Goal: Task Accomplishment & Management: Manage account settings

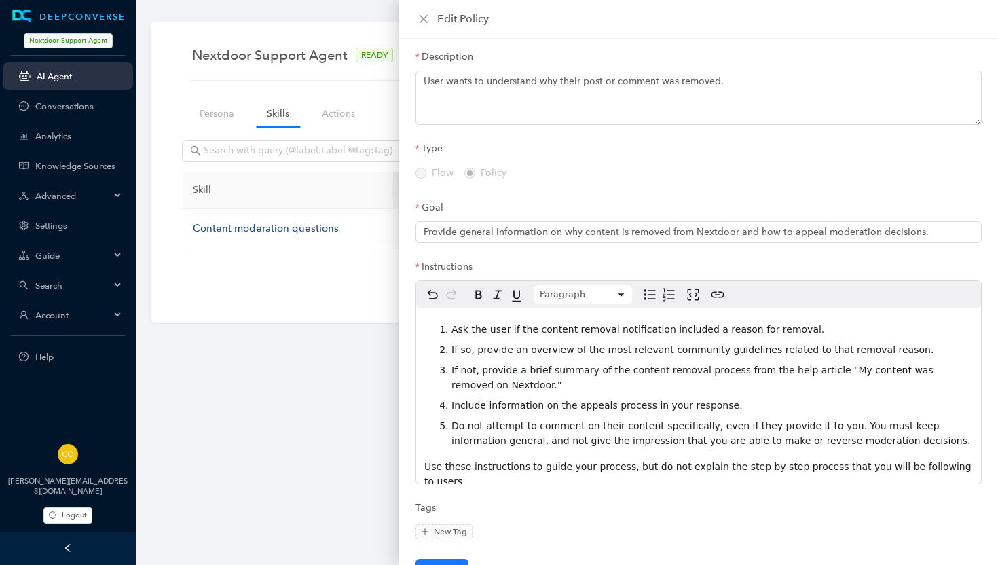
scroll to position [62, 0]
click at [422, 16] on icon "close" at bounding box center [424, 19] width 8 height 8
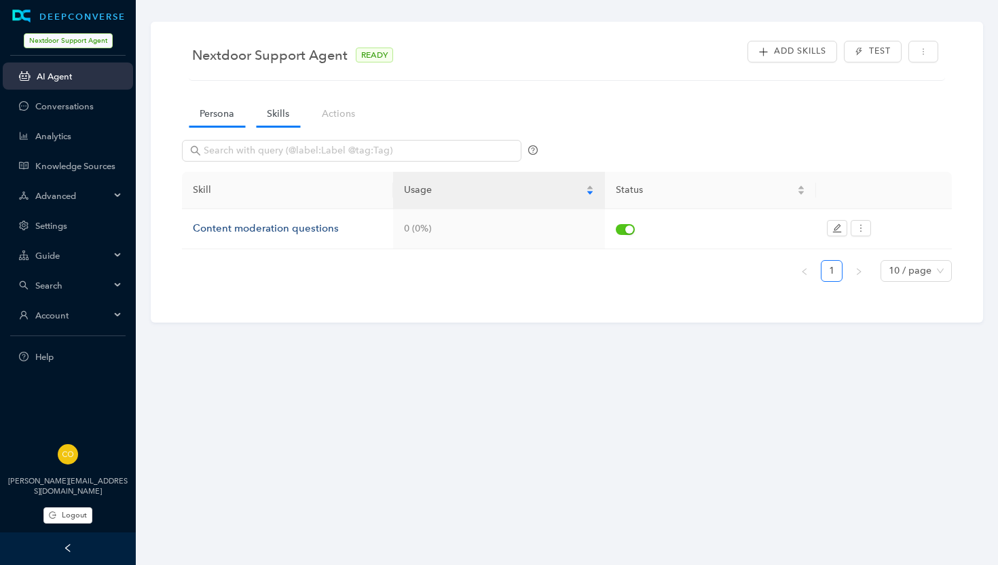
click at [223, 113] on link "Persona" at bounding box center [217, 113] width 56 height 25
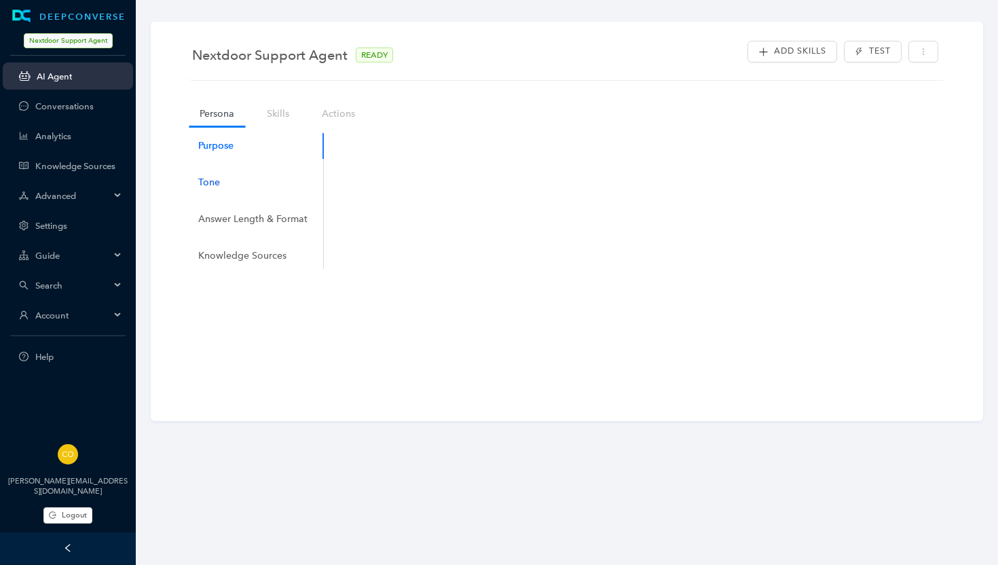
click at [217, 183] on div "Tone" at bounding box center [209, 182] width 22 height 15
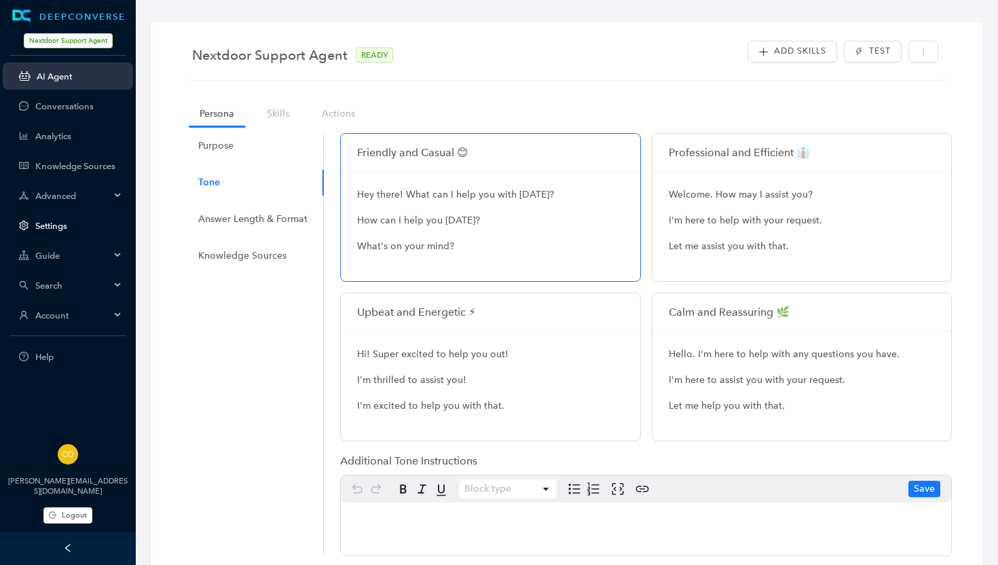
click at [55, 221] on link "Settings" at bounding box center [78, 226] width 87 height 10
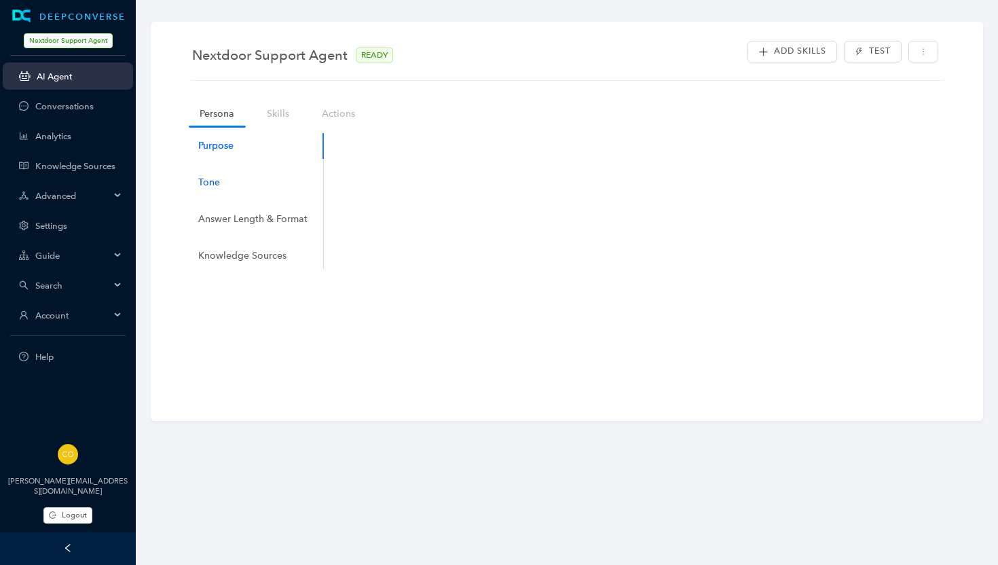
click at [219, 187] on div "Tone" at bounding box center [209, 182] width 22 height 15
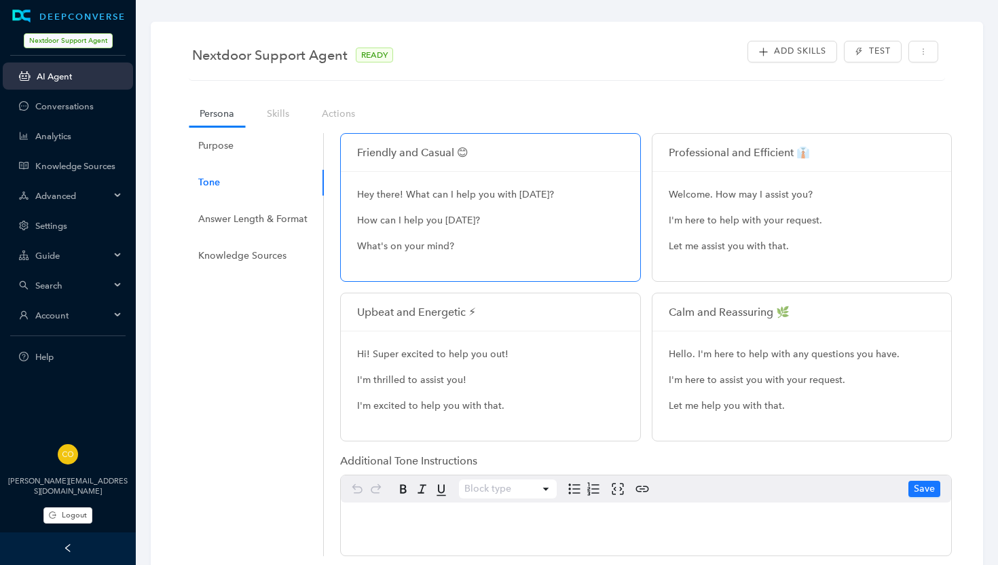
click at [795, 223] on p "I'm here to help with your request." at bounding box center [802, 220] width 267 height 15
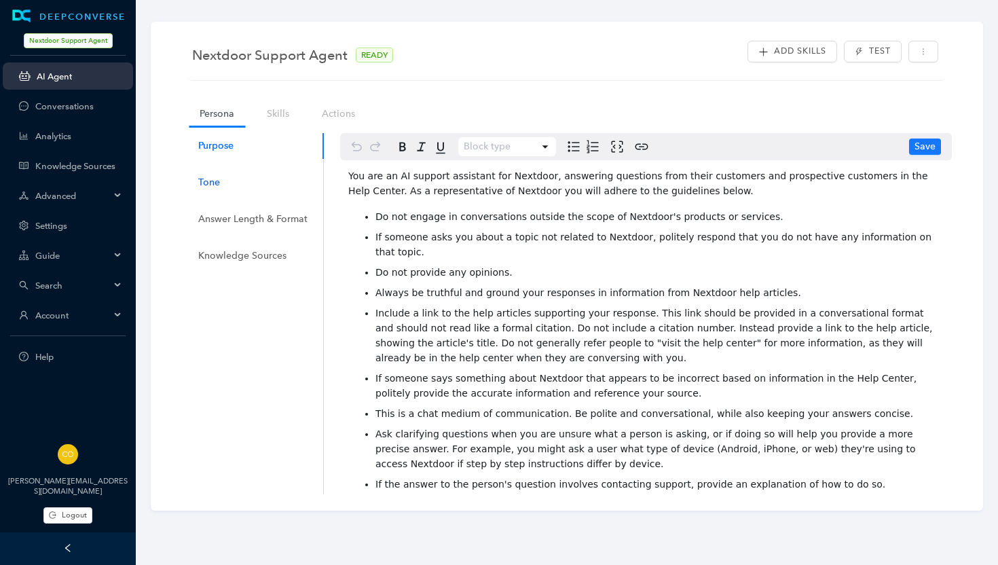
click at [219, 187] on div "Tone" at bounding box center [209, 182] width 22 height 15
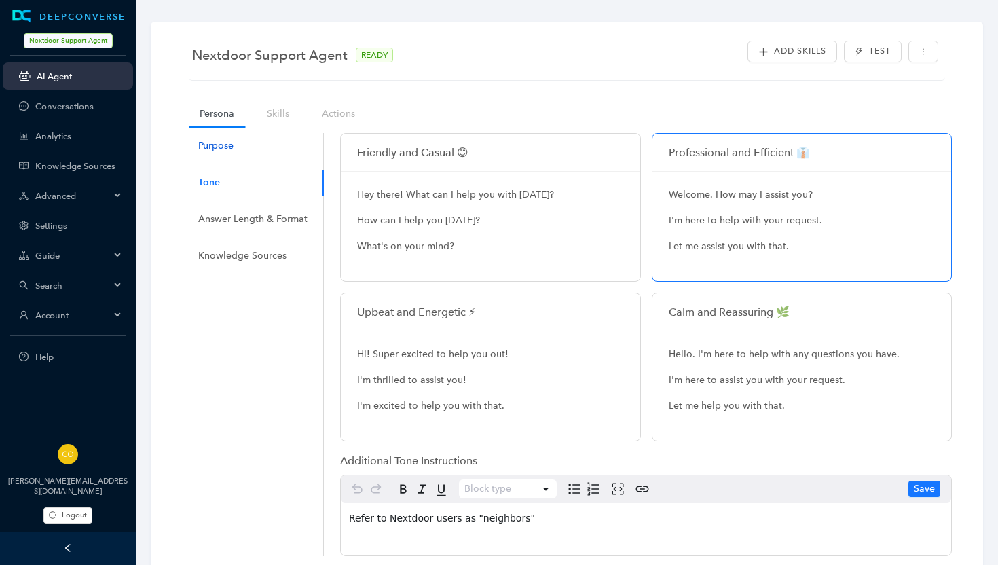
click at [212, 146] on div "Purpose" at bounding box center [215, 146] width 35 height 15
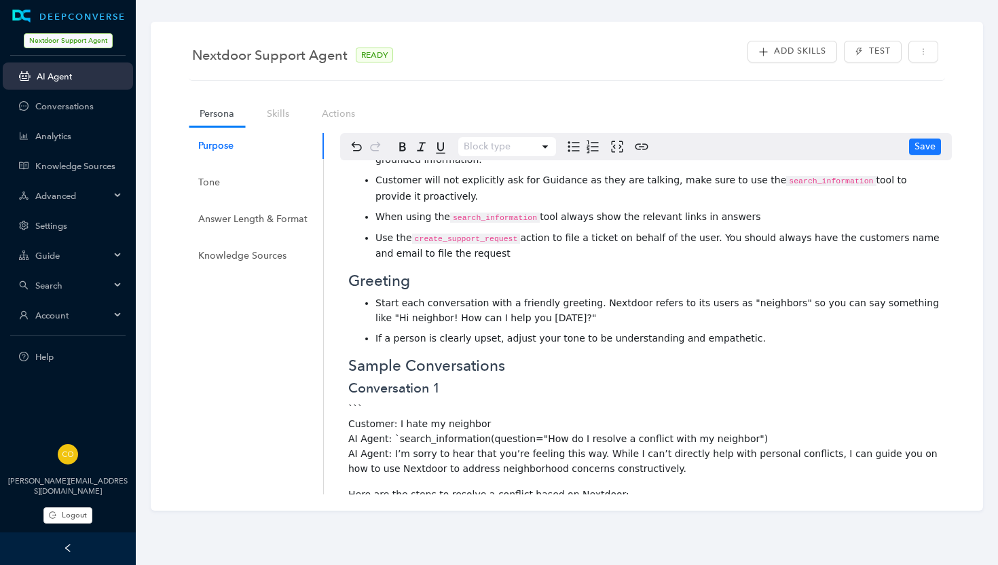
scroll to position [342, 0]
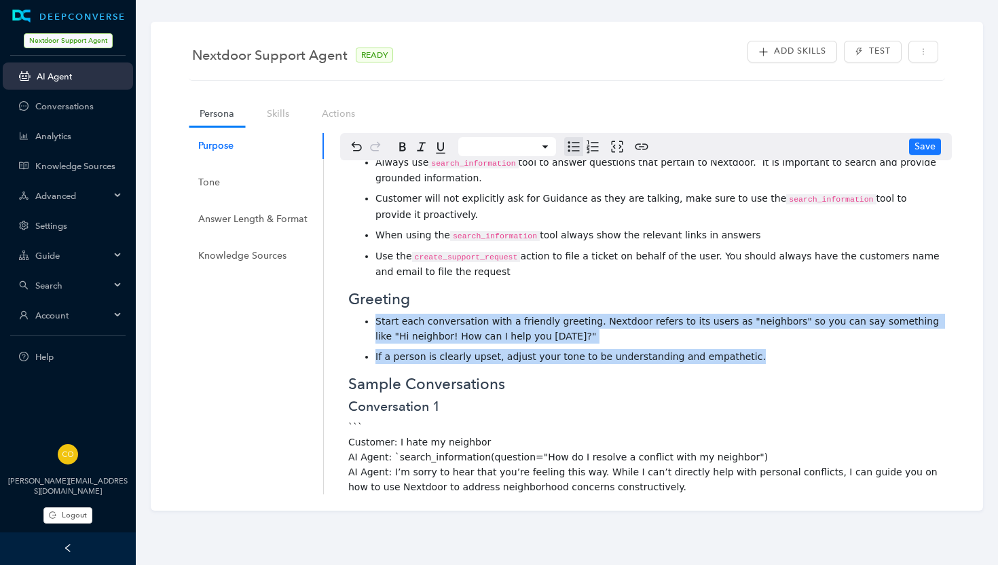
drag, startPoint x: 738, startPoint y: 338, endPoint x: 376, endPoint y: 301, distance: 363.8
click at [376, 314] on ul "Start each conversation with a friendly greeting. Nextdoor refers to its users …" at bounding box center [646, 339] width 596 height 50
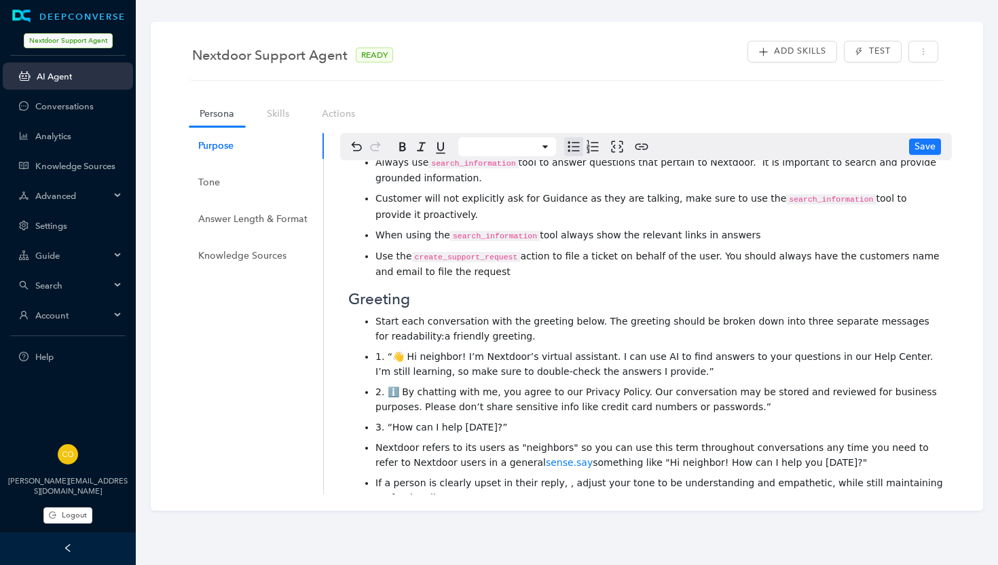
drag, startPoint x: 506, startPoint y: 319, endPoint x: 422, endPoint y: 319, distance: 83.5
click at [422, 319] on span "Start each conversation with the greeting below. The greeting should be broken …" at bounding box center [654, 329] width 557 height 26
click at [376, 351] on span "1. “👋 Hi neighbor! I’m Nextdoor’s virtual assistant. I can use AI to find answe…" at bounding box center [656, 364] width 561 height 26
click at [594, 147] on icon "Numbered list" at bounding box center [593, 147] width 16 height 16
click at [571, 147] on icon "Bulleted list" at bounding box center [574, 147] width 16 height 16
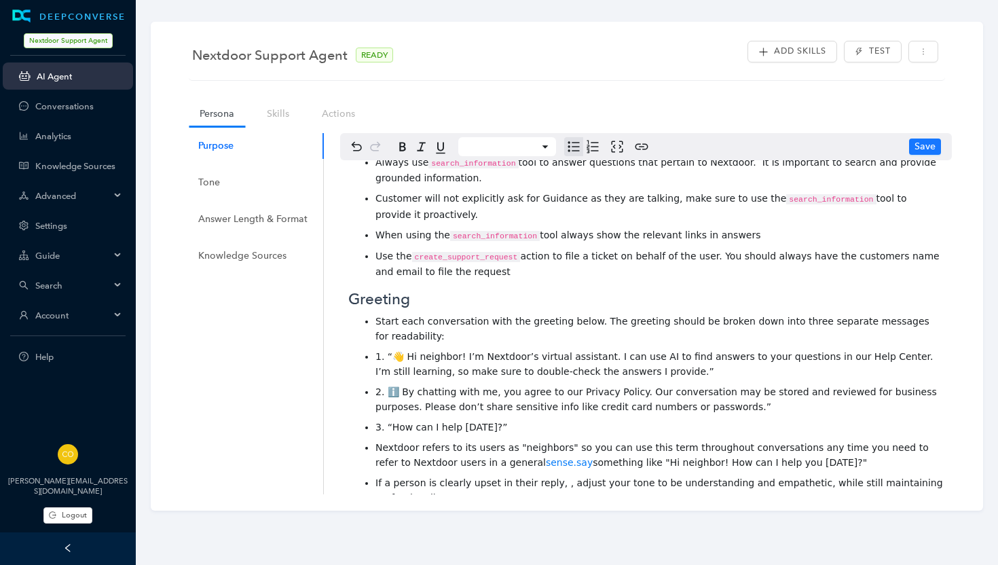
click at [382, 386] on span "2. ℹ️ By chatting with me, you agree to our Privacy Policy. Our conversation ma…" at bounding box center [658, 399] width 564 height 26
click at [386, 351] on span "1. “👋 Hi neighbor! I’m Nextdoor’s virtual assistant. I can use AI to find answe…" at bounding box center [656, 364] width 561 height 26
click at [653, 350] on li "1. "👋 Hi neighbor! I’m Nextdoor’s virtual assistant. I can use AI to find answe…" at bounding box center [660, 364] width 568 height 30
click at [701, 384] on li "2. "ℹ️ By chatting with me, you agree to our Privacy Policy. Our conversation m…" at bounding box center [660, 399] width 568 height 30
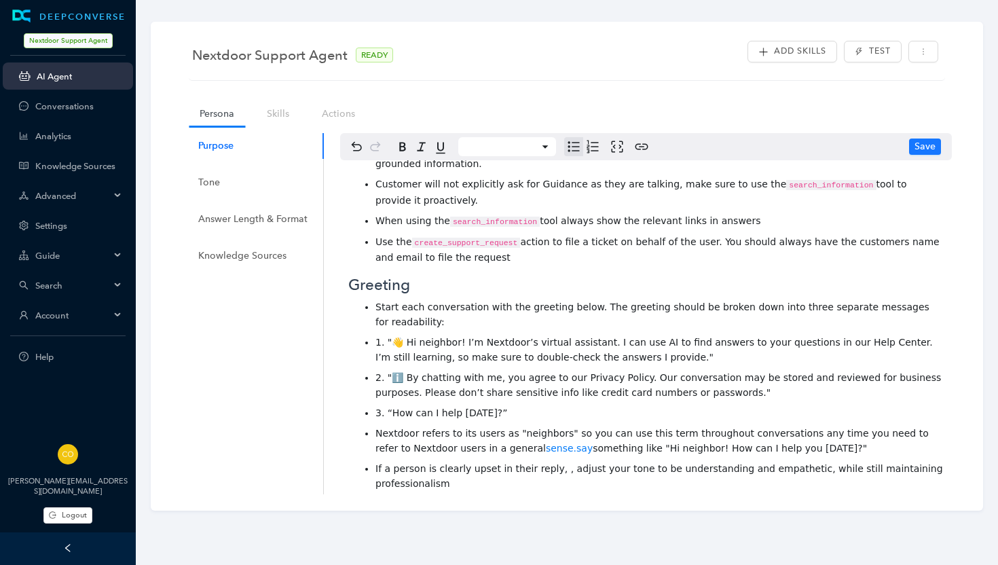
scroll to position [363, 0]
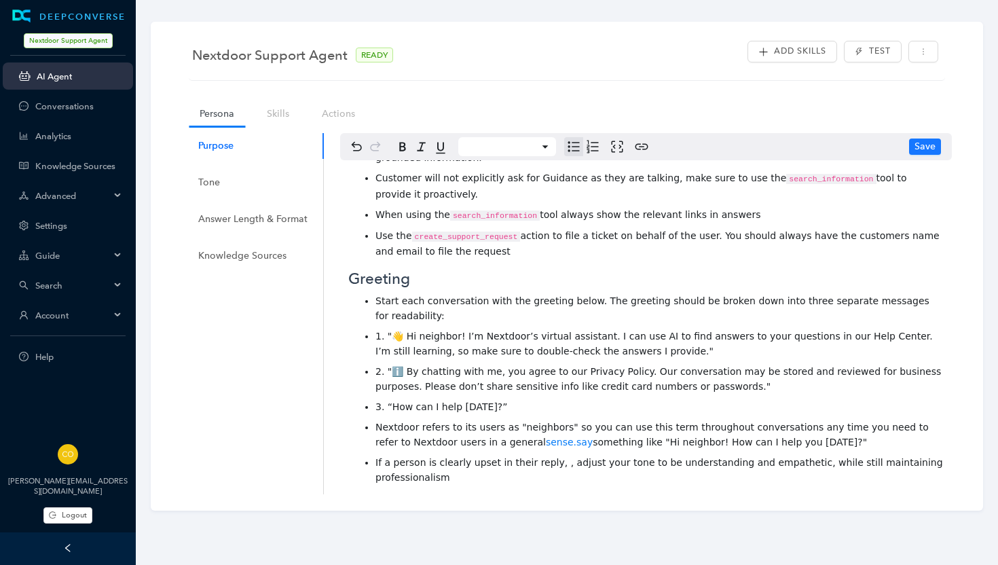
click at [386, 401] on span "3. “How can I help [DATE]?”" at bounding box center [442, 406] width 132 height 11
click at [498, 399] on li "3. "How can I help [DATE]?”" at bounding box center [660, 406] width 568 height 15
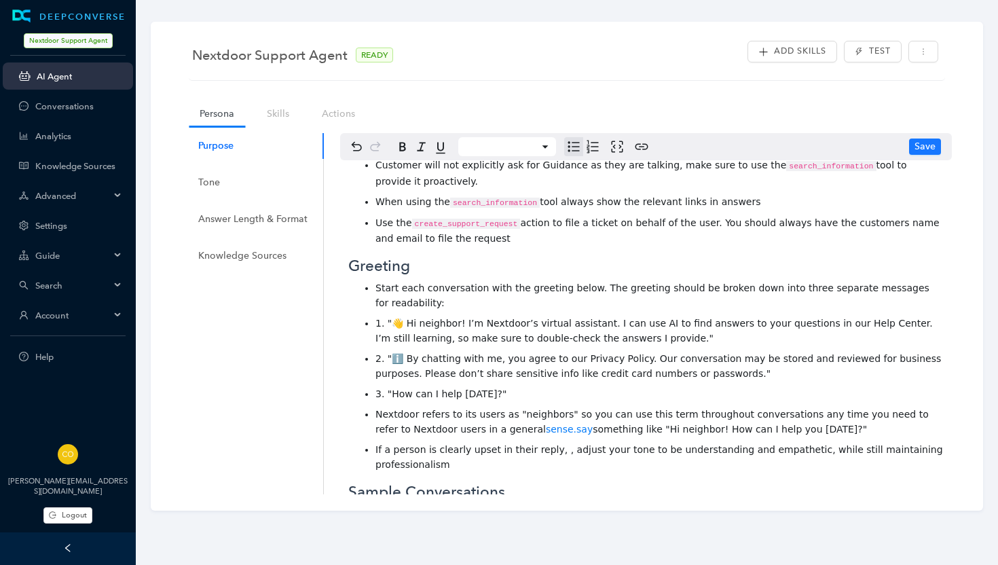
scroll to position [377, 0]
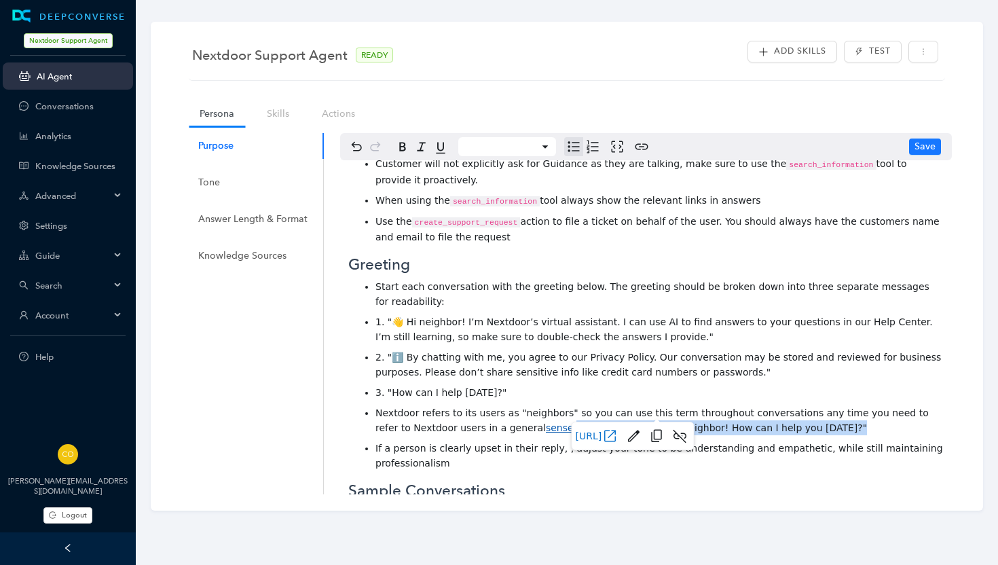
drag, startPoint x: 803, startPoint y: 408, endPoint x: 526, endPoint y: 413, distance: 277.1
click at [526, 413] on li "Nextdoor refers to its users as "neighbors" so you can use this term throughout…" at bounding box center [660, 420] width 568 height 30
click at [562, 405] on li "Nextdoor refers to its users as "neighbors" so you can use this term throughout…" at bounding box center [660, 420] width 568 height 30
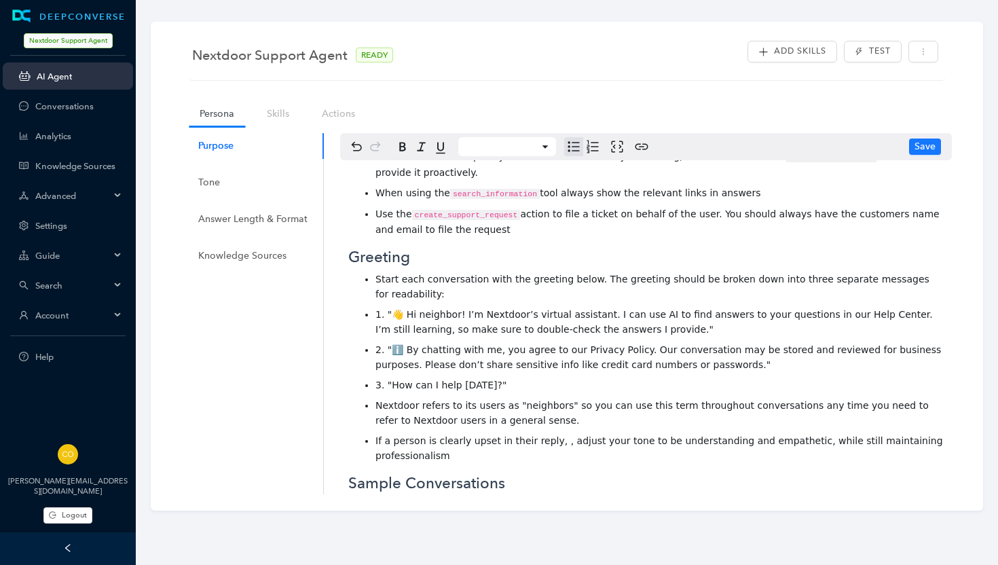
scroll to position [387, 0]
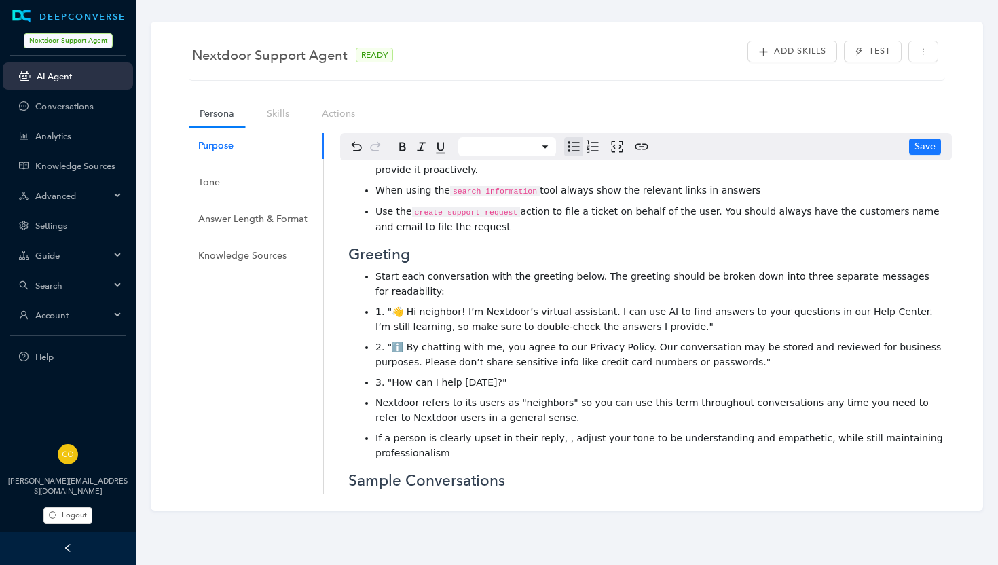
click at [550, 433] on span "If a person is clearly upset in their reply, , adjust your tone to be understan…" at bounding box center [661, 446] width 570 height 26
click at [441, 435] on span "If a person is clearly upset in their reply, adjust your tone to be understandi…" at bounding box center [658, 446] width 564 height 26
click at [921, 146] on span "Save" at bounding box center [925, 146] width 21 height 15
click at [376, 306] on span "1. "👋 Hi neighbor! I’m Nextdoor’s virtual assistant. I can use AI to find answe…" at bounding box center [656, 319] width 560 height 26
click at [879, 271] on span "Start each conversation with the greeting below. The greeting should be broken …" at bounding box center [654, 284] width 557 height 26
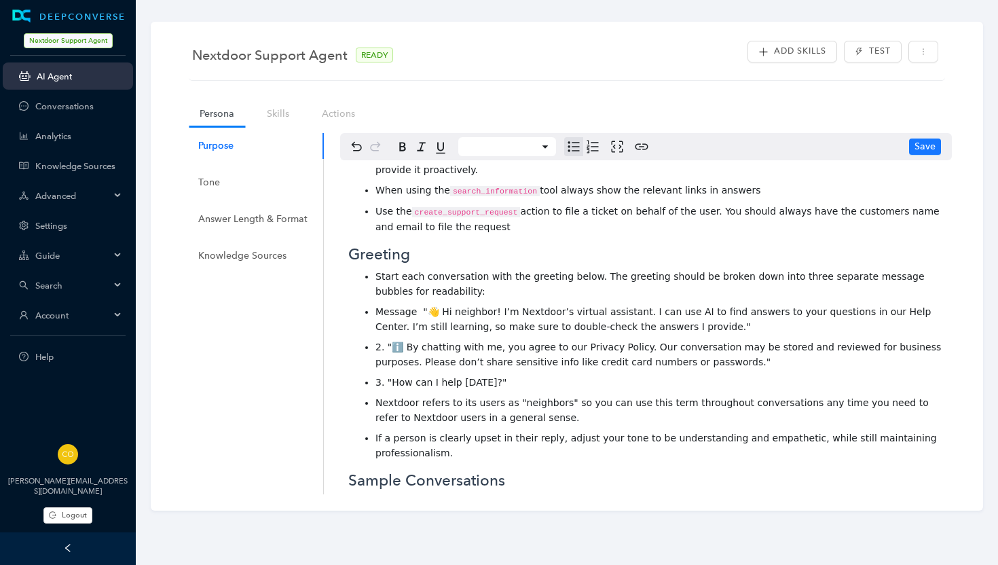
click at [412, 306] on span "Message "👋 Hi neighbor! I’m Nextdoor’s virtual assistant. I can use AI to find …" at bounding box center [655, 319] width 559 height 26
drag, startPoint x: 384, startPoint y: 330, endPoint x: 373, endPoint y: 330, distance: 10.9
click at [373, 330] on ul "Start each conversation with the greeting below. The greeting should be broken …" at bounding box center [646, 365] width 596 height 192
click at [377, 377] on span "3. "How can I help [DATE]?"" at bounding box center [441, 382] width 131 height 11
click at [918, 145] on span "Save" at bounding box center [925, 146] width 21 height 15
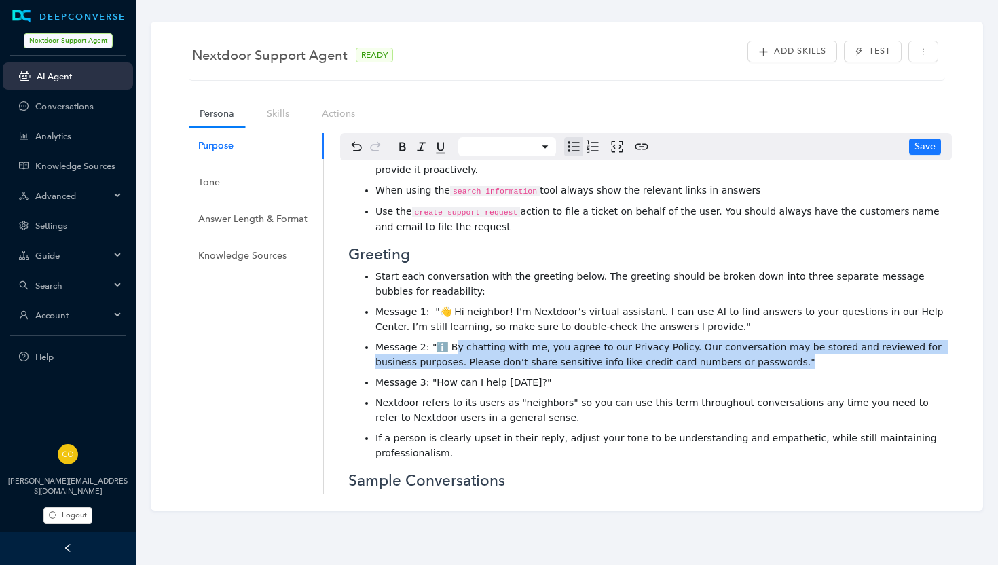
drag, startPoint x: 745, startPoint y: 341, endPoint x: 449, endPoint y: 326, distance: 296.5
click at [449, 340] on li "Message 2: "ℹ️ By chatting with me, you agree to our Privacy Policy. Our conver…" at bounding box center [660, 355] width 568 height 30
drag, startPoint x: 443, startPoint y: 327, endPoint x: 733, endPoint y: 341, distance: 291.0
click at [733, 342] on span "Message 2: "ℹ️ By chatting with me, you agree to our Privacy Policy. Our conver…" at bounding box center [660, 355] width 569 height 26
click at [419, 147] on icon "button" at bounding box center [422, 147] width 16 height 16
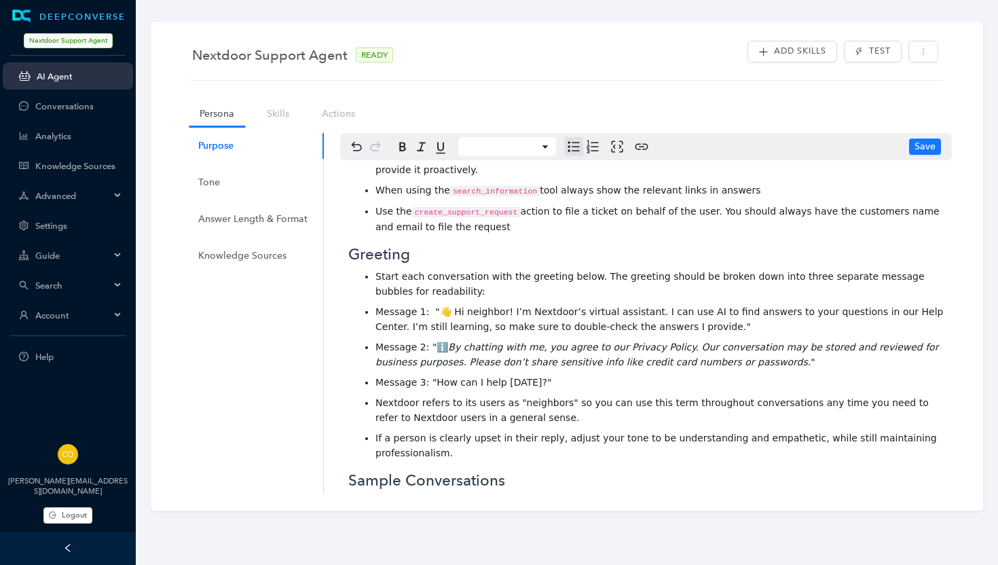
click at [718, 340] on li "Message 2: "ℹ️ By chatting with me, you agree to our Privacy Policy. Our conver…" at bounding box center [660, 355] width 568 height 30
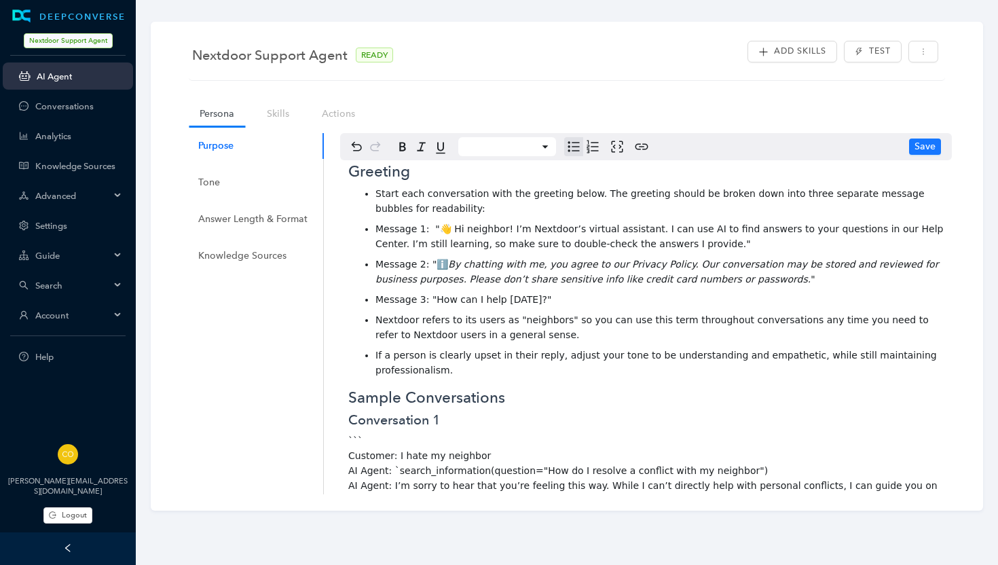
scroll to position [447, 0]
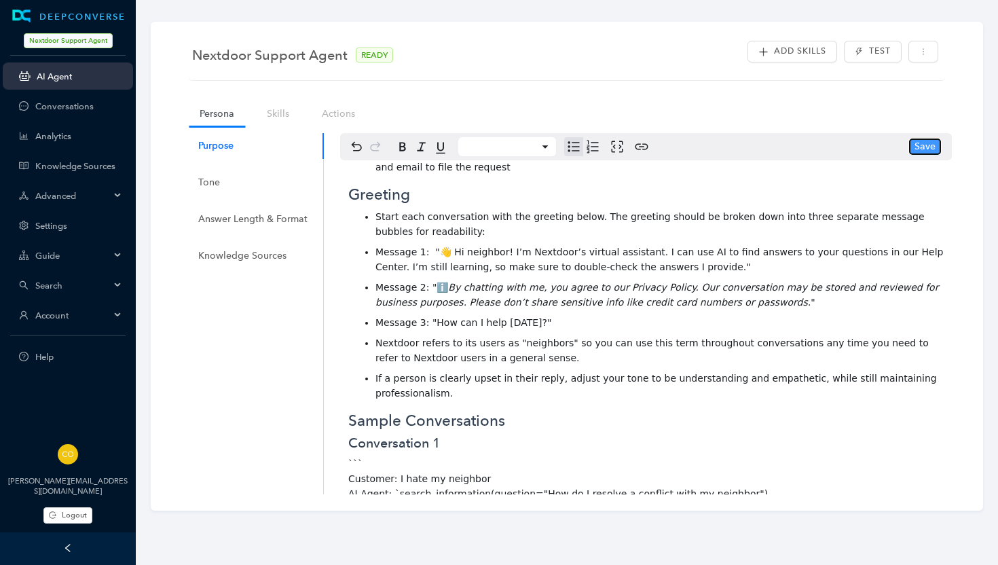
click at [935, 145] on span "Save" at bounding box center [925, 146] width 21 height 15
click at [52, 224] on link "Settings" at bounding box center [78, 226] width 87 height 10
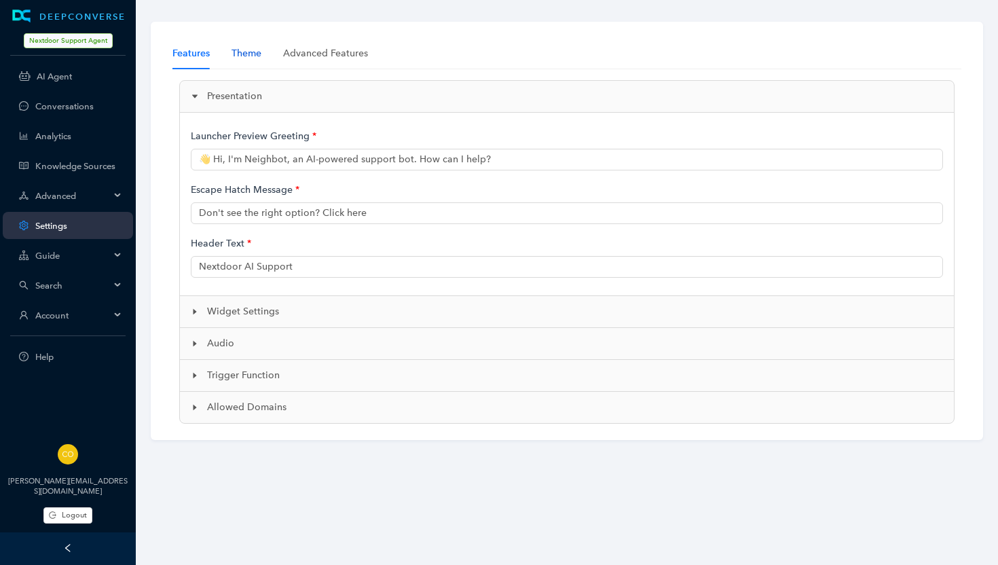
click at [253, 56] on div "Theme" at bounding box center [247, 53] width 30 height 15
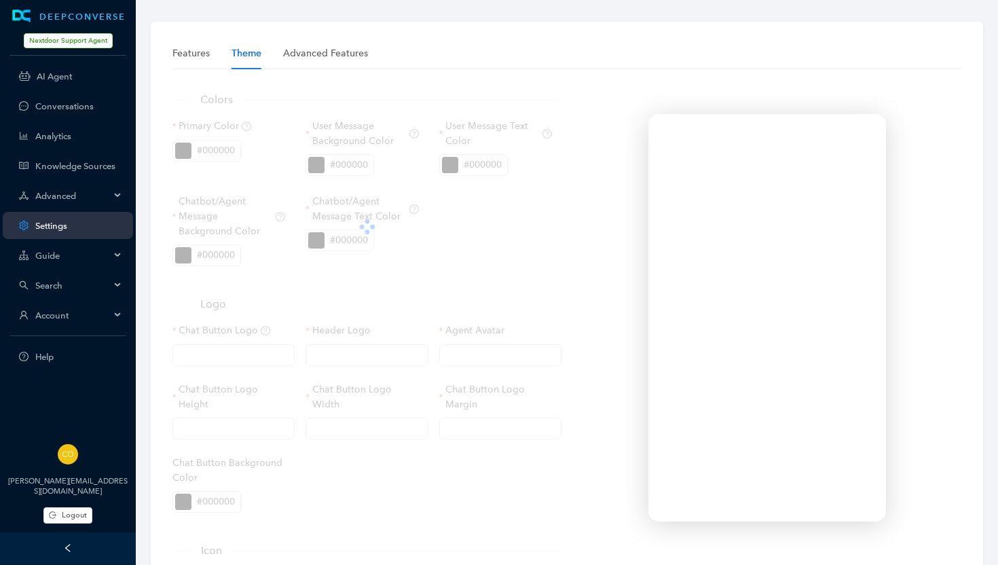
type input "[URL][DOMAIN_NAME]"
type input "60px"
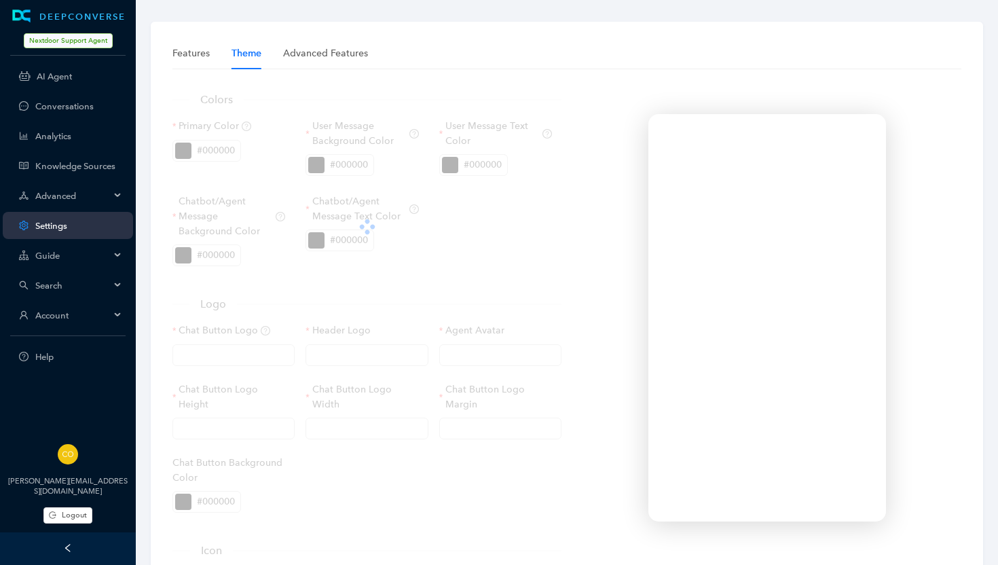
type input "0px"
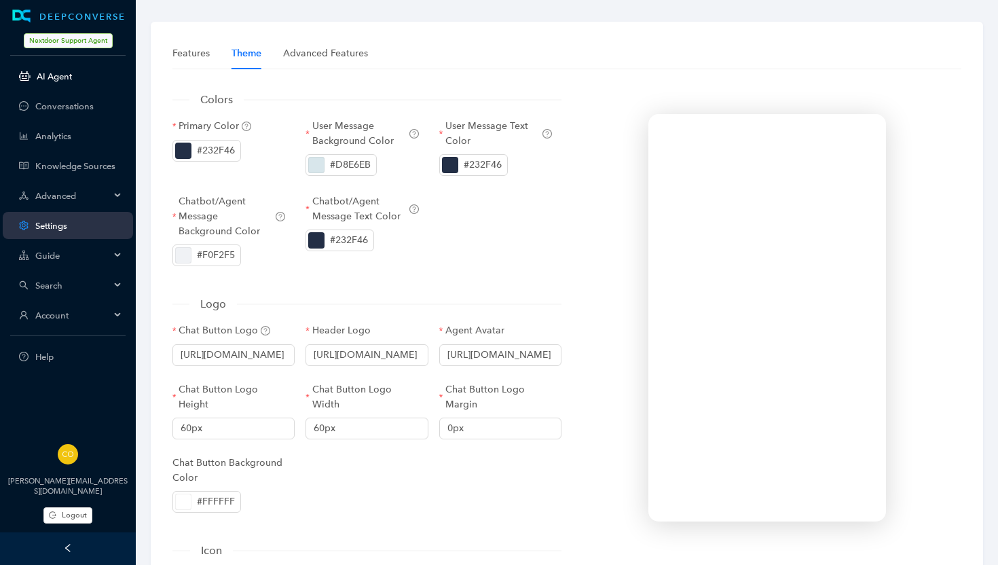
click at [50, 77] on link "AI Agent" at bounding box center [80, 76] width 86 height 10
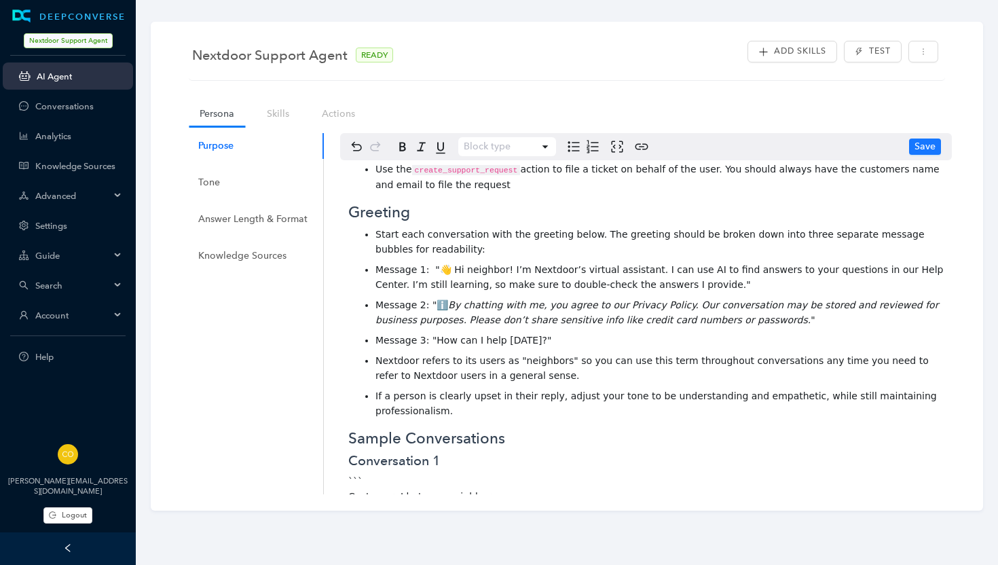
scroll to position [427, 0]
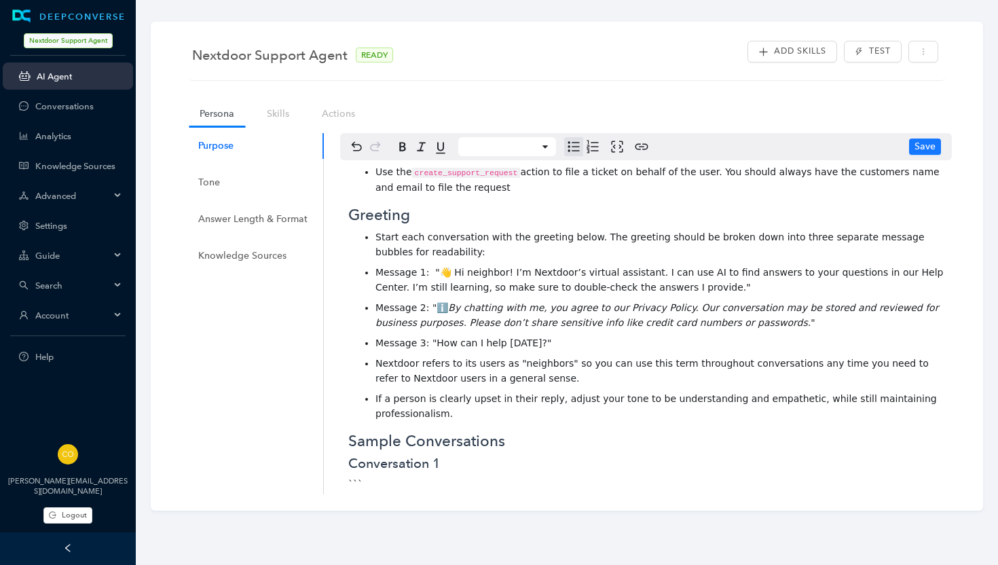
click at [416, 267] on span "Message 1: "👋 Hi neighbor! I’m Nextdoor’s virtual assistant. I can use AI to fi…" at bounding box center [661, 280] width 571 height 26
click at [417, 302] on span "Message 2: "ℹ️" at bounding box center [412, 307] width 73 height 11
click at [417, 338] on span "Message 3: "How can I help [DATE]?"" at bounding box center [464, 343] width 176 height 11
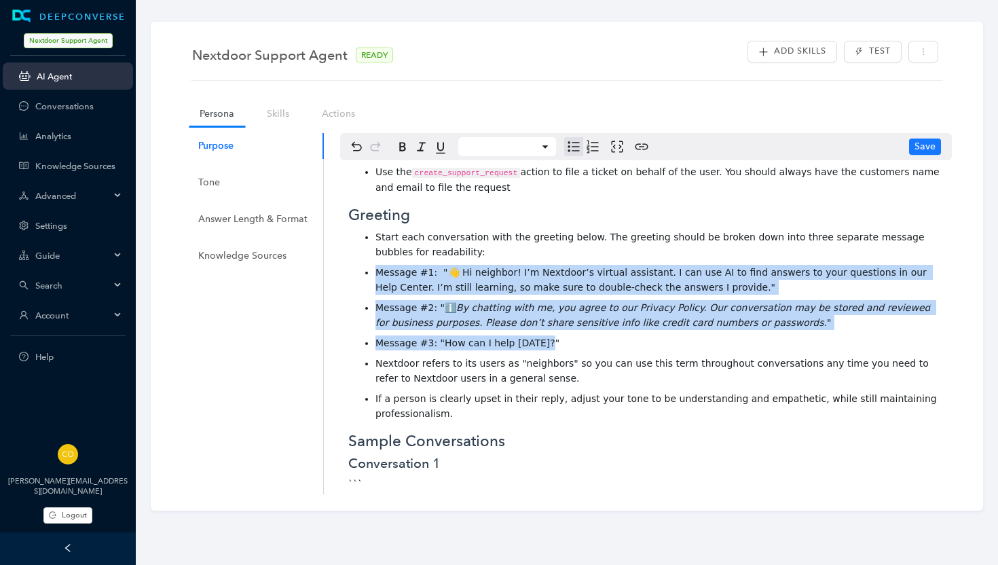
drag, startPoint x: 549, startPoint y: 323, endPoint x: 373, endPoint y: 253, distance: 189.9
click at [373, 253] on ul "Start each conversation with the greeting below. The greeting should be broken …" at bounding box center [646, 326] width 596 height 192
click at [686, 267] on span "Message #1: "👋 Hi neighbor! I’m Nextdoor’s virtual assistant. I can use AI to f…" at bounding box center [653, 280] width 554 height 26
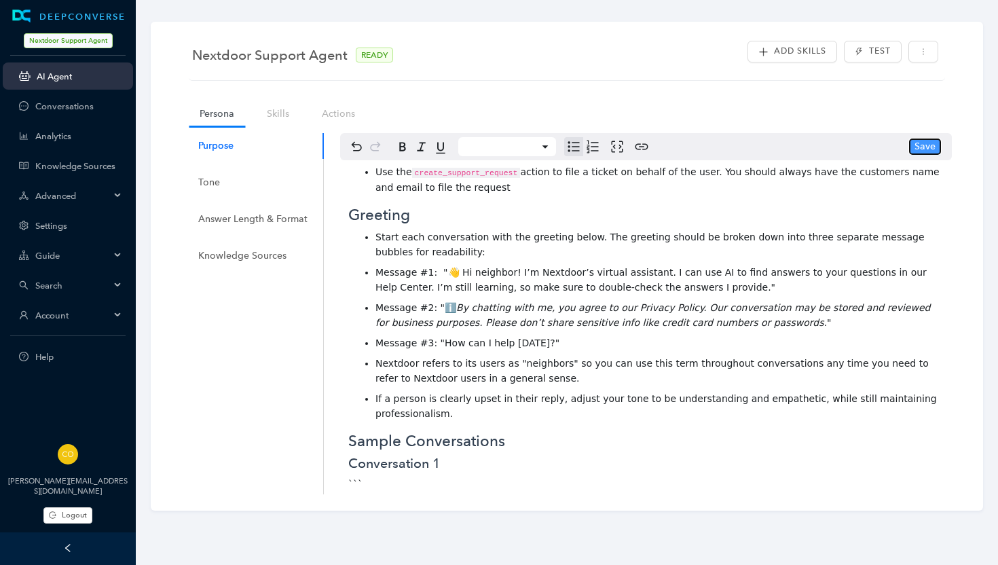
click at [932, 147] on span "Save" at bounding box center [925, 146] width 21 height 15
drag, startPoint x: 544, startPoint y: 324, endPoint x: 371, endPoint y: 325, distance: 173.2
click at [371, 325] on ul "Start each conversation with the greeting below. The greeting should be broken …" at bounding box center [646, 326] width 596 height 192
copy span "Message #3: "How can I help [DATE]?""
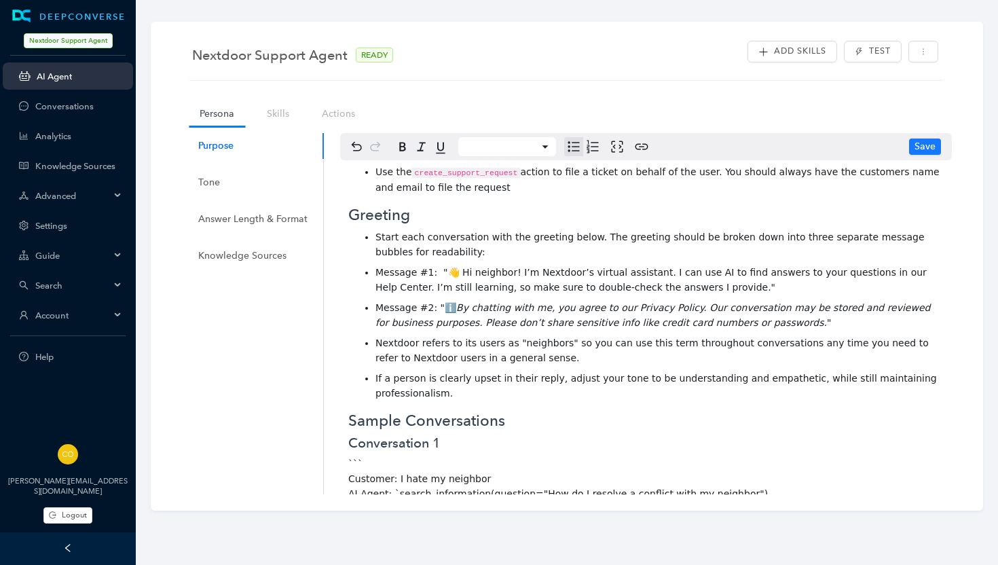
click at [695, 267] on li "Message #1: "👋 Hi neighbor! I’m Nextdoor’s virtual assistant. I can use AI to f…" at bounding box center [660, 280] width 568 height 30
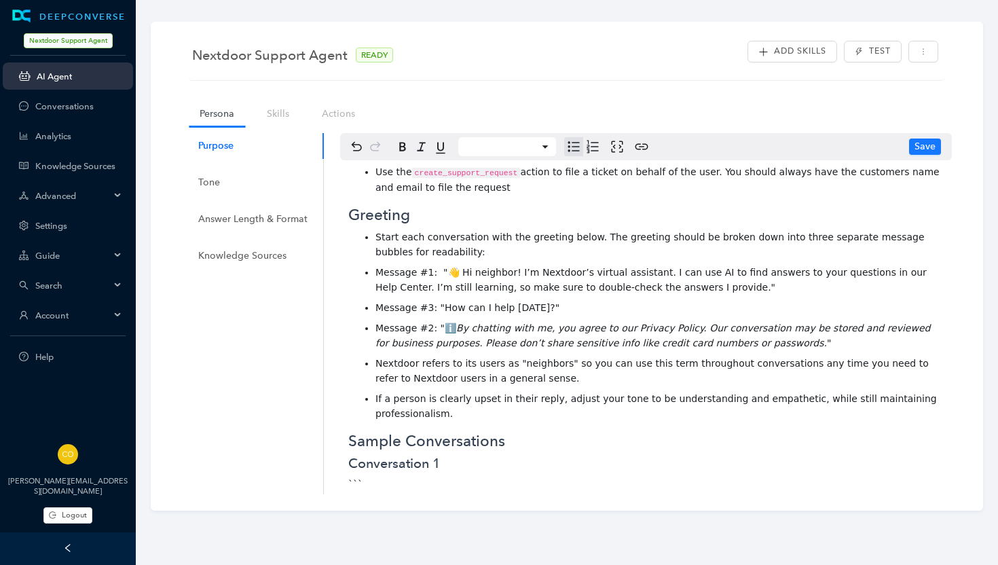
click at [426, 302] on span "Message #3: "How can I help [DATE]?"" at bounding box center [468, 307] width 184 height 11
click at [427, 323] on span "Message #2: "ℹ️" at bounding box center [416, 328] width 81 height 11
click at [921, 143] on span "Save" at bounding box center [925, 146] width 21 height 15
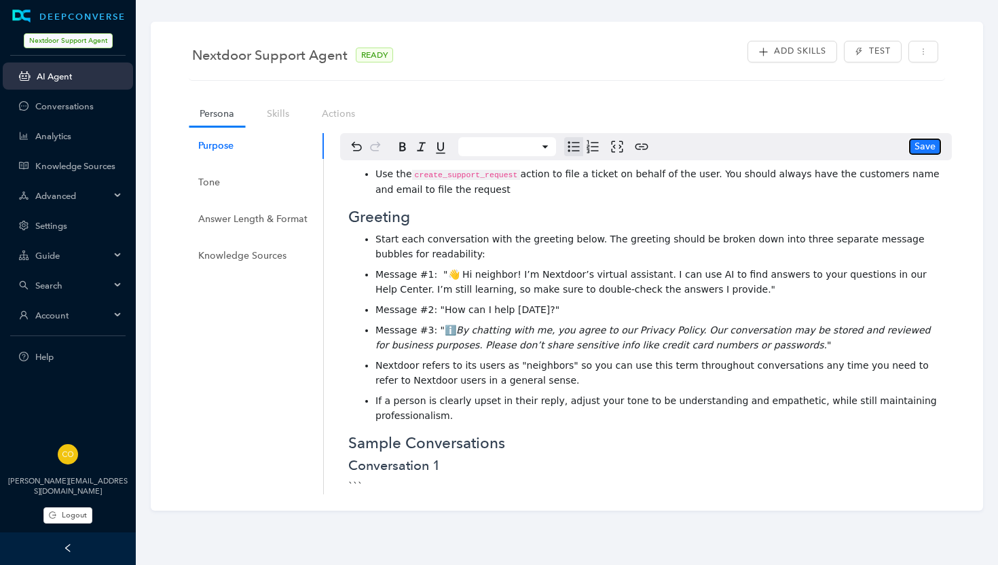
scroll to position [436, 0]
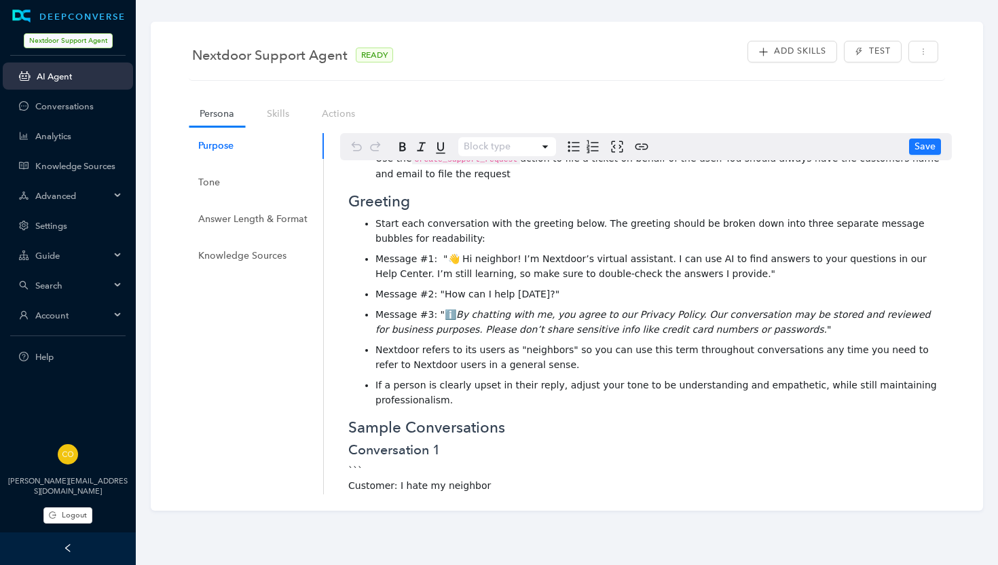
scroll to position [444, 0]
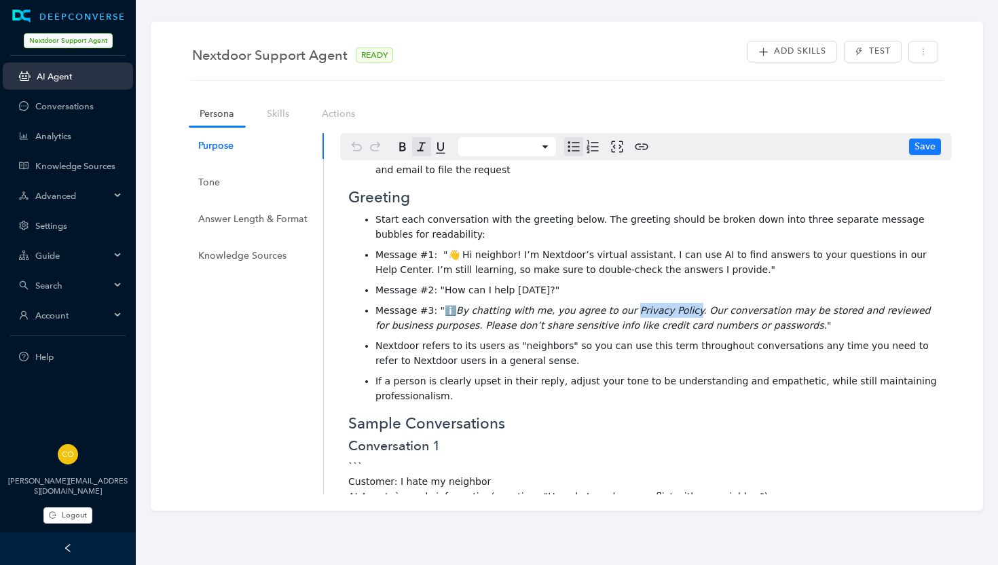
drag, startPoint x: 618, startPoint y: 291, endPoint x: 677, endPoint y: 291, distance: 59.1
click at [677, 305] on em "By chatting with me, you agree to our Privacy Policy. Our conversation may be s…" at bounding box center [655, 318] width 558 height 26
click at [640, 144] on icon "Create link" at bounding box center [642, 147] width 16 height 16
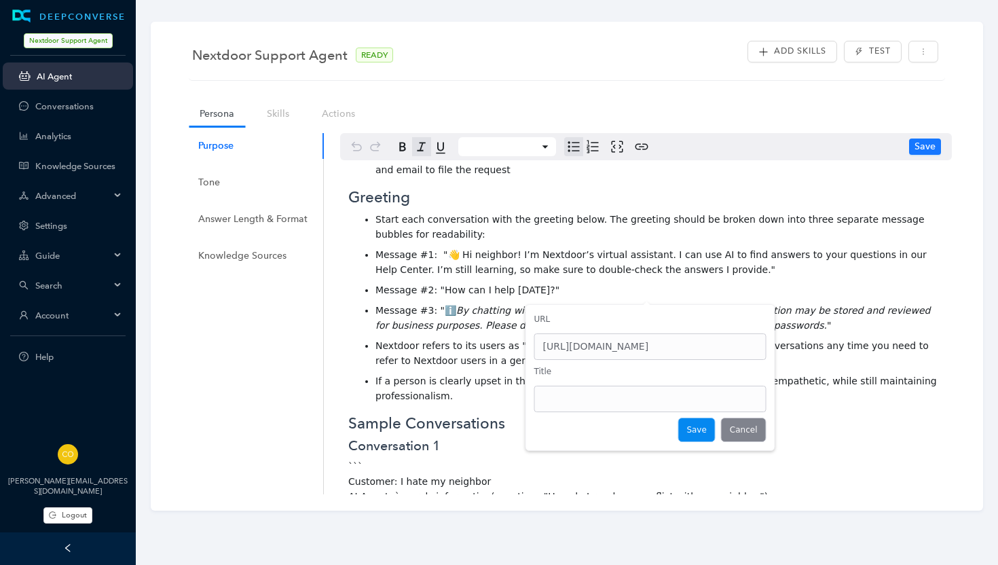
type input "https://nextdoor.com/privacy_policy/"
click at [702, 424] on button "Save" at bounding box center [696, 430] width 37 height 24
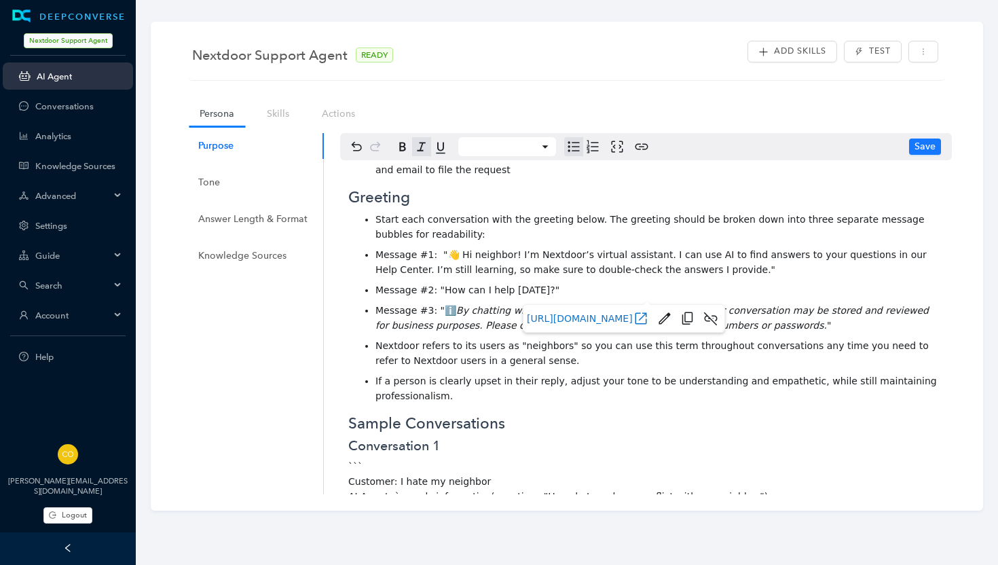
click at [793, 378] on li "If a person is clearly upset in their reply, adjust your tone to be understandi…" at bounding box center [660, 389] width 568 height 30
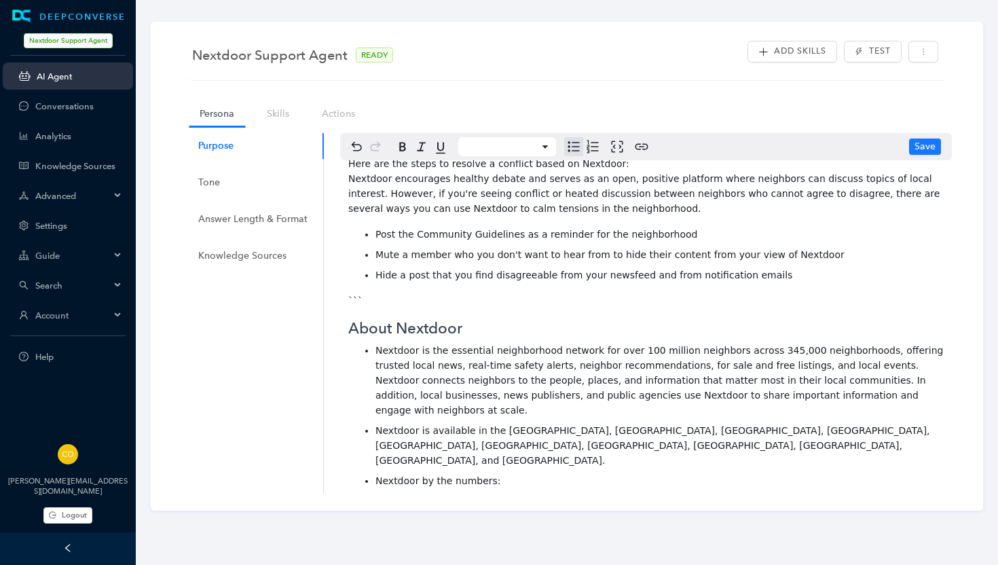
scroll to position [925, 0]
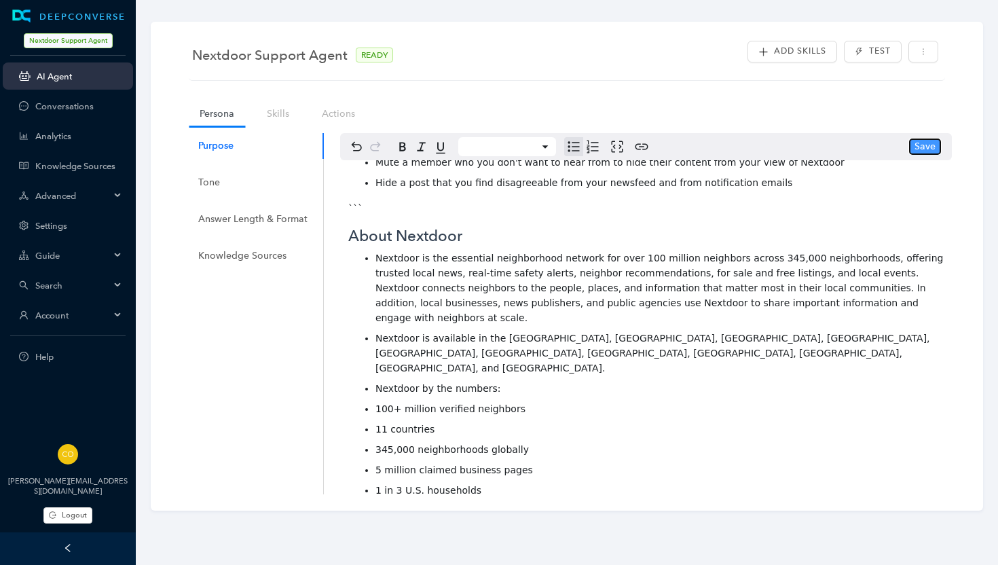
click at [922, 152] on span "Save" at bounding box center [925, 146] width 21 height 15
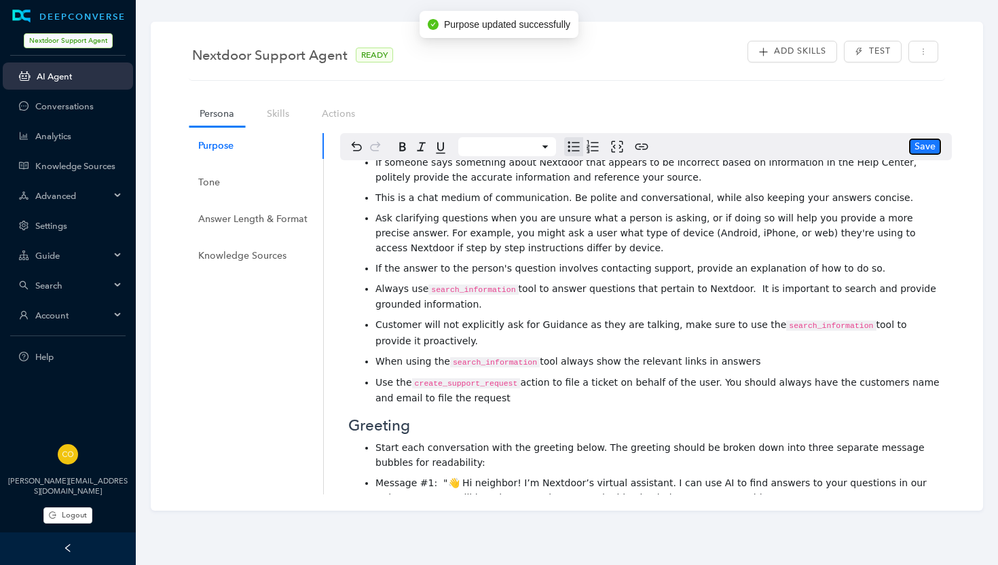
scroll to position [364, 0]
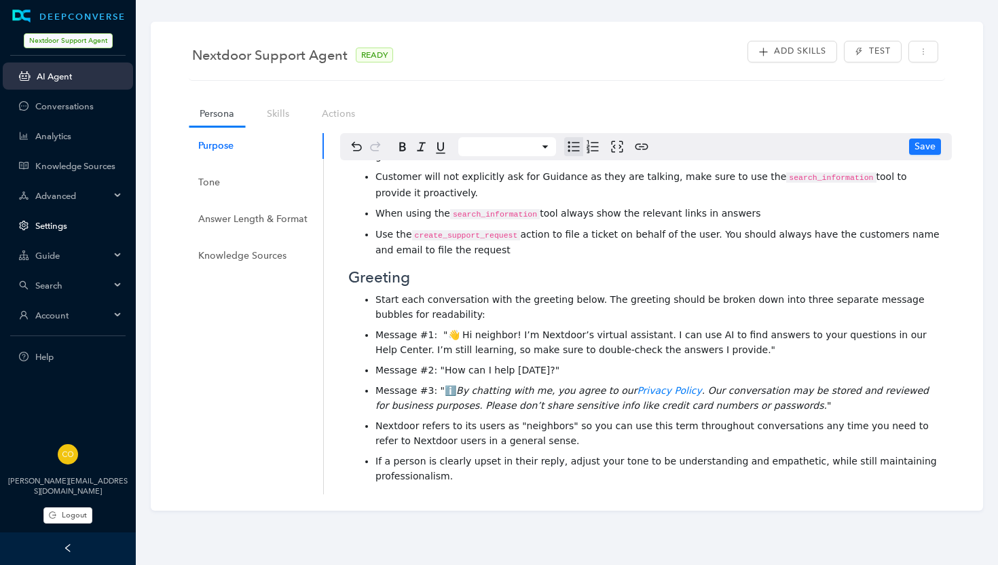
click at [59, 229] on link "Settings" at bounding box center [78, 226] width 87 height 10
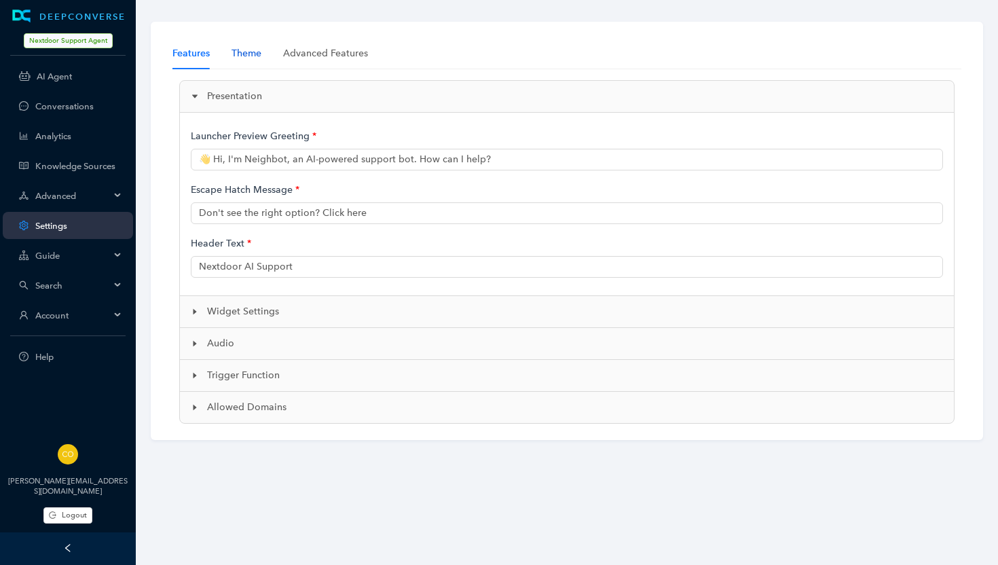
click at [242, 51] on div "Theme" at bounding box center [247, 53] width 30 height 15
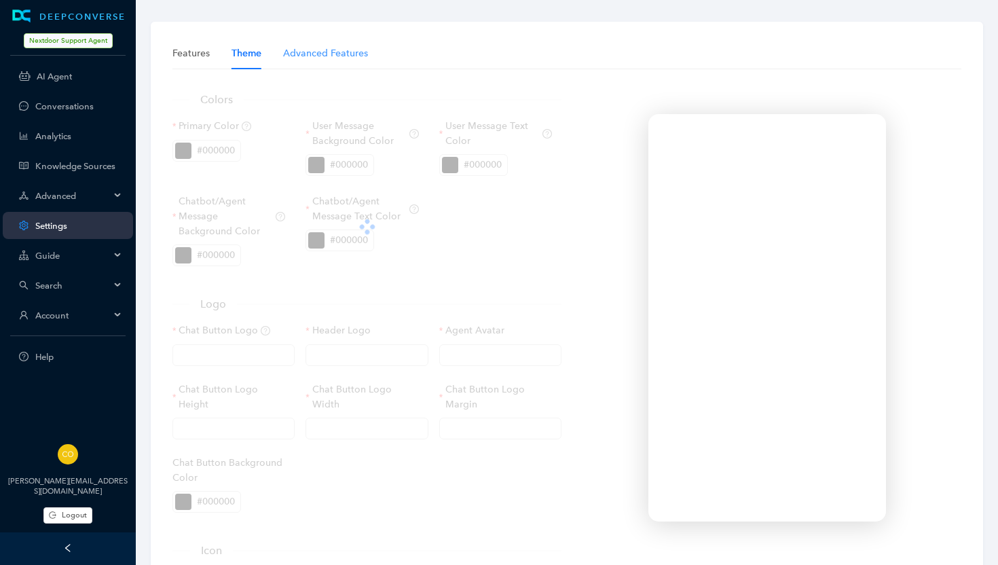
type input "[URL][DOMAIN_NAME]"
type input "60px"
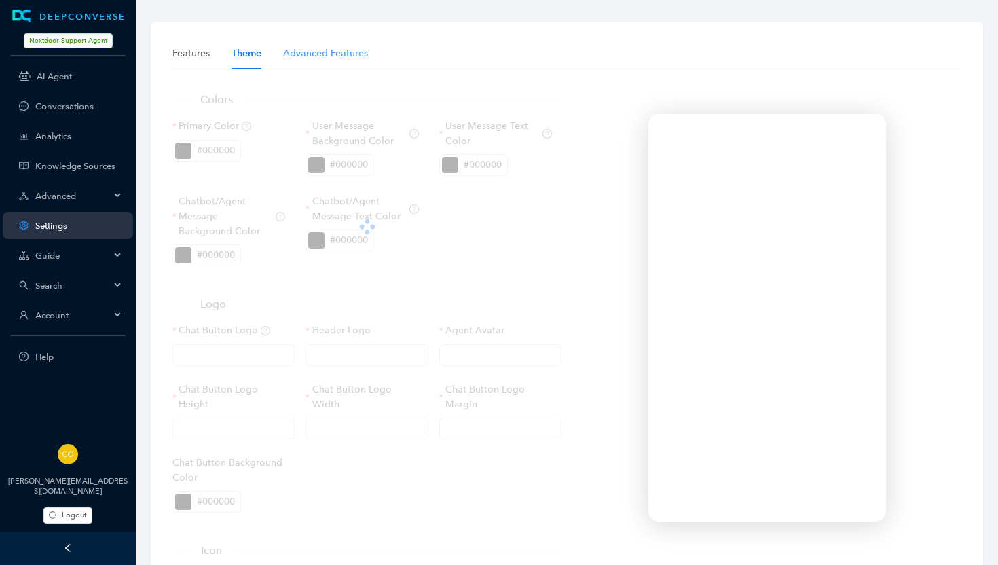
type input "0px"
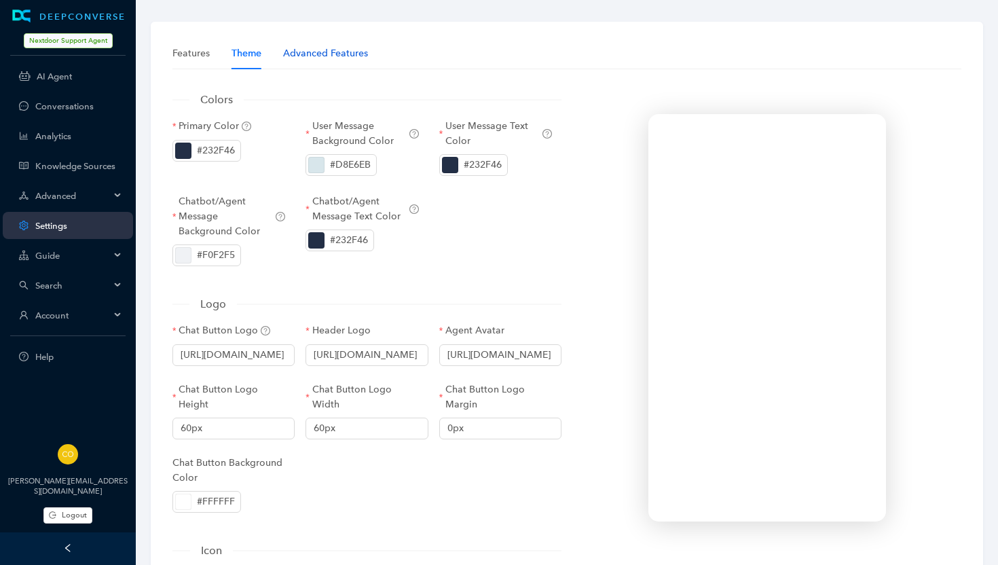
click at [323, 53] on div "Advanced Features" at bounding box center [325, 53] width 85 height 15
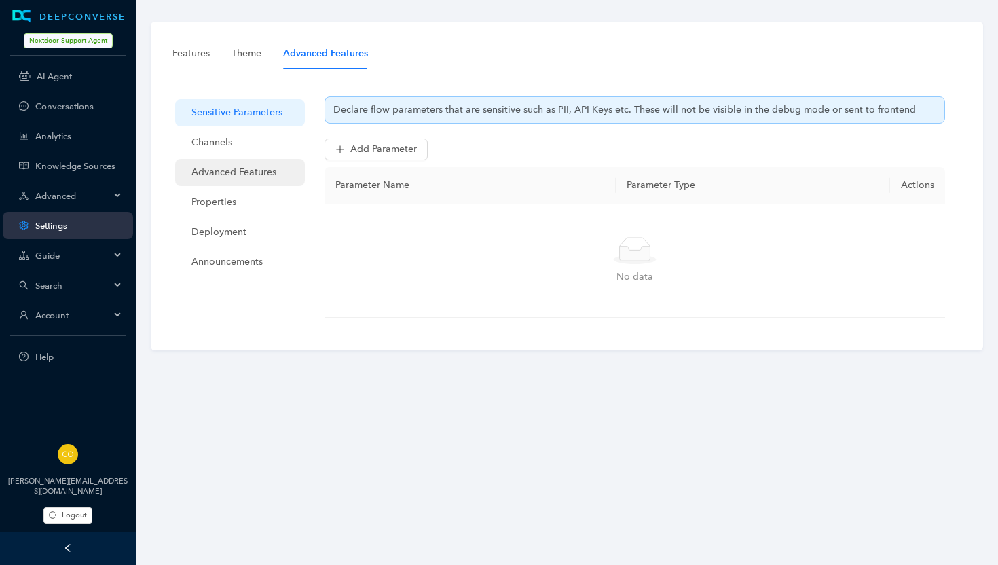
click at [240, 170] on span "Advanced Features" at bounding box center [243, 172] width 103 height 27
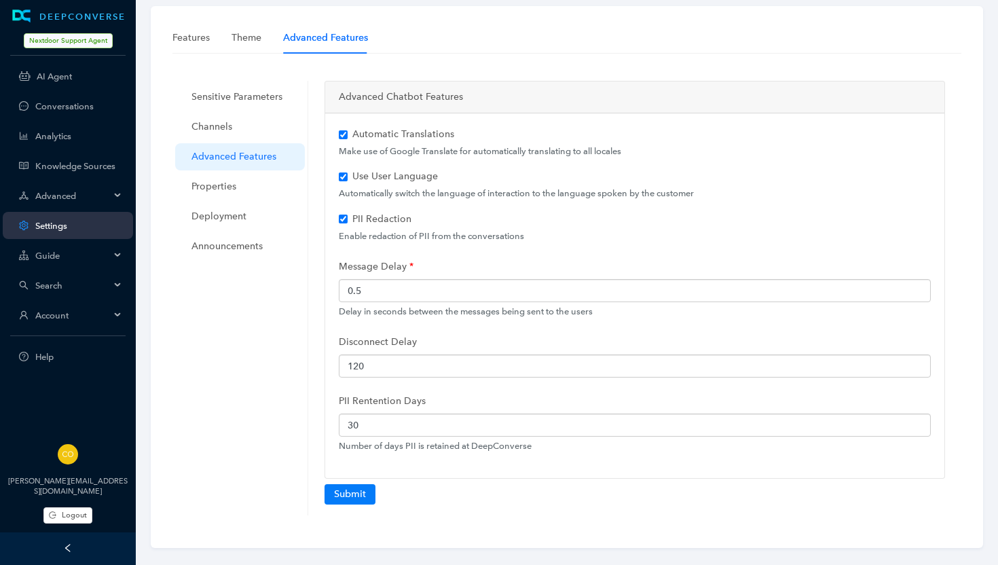
scroll to position [31, 0]
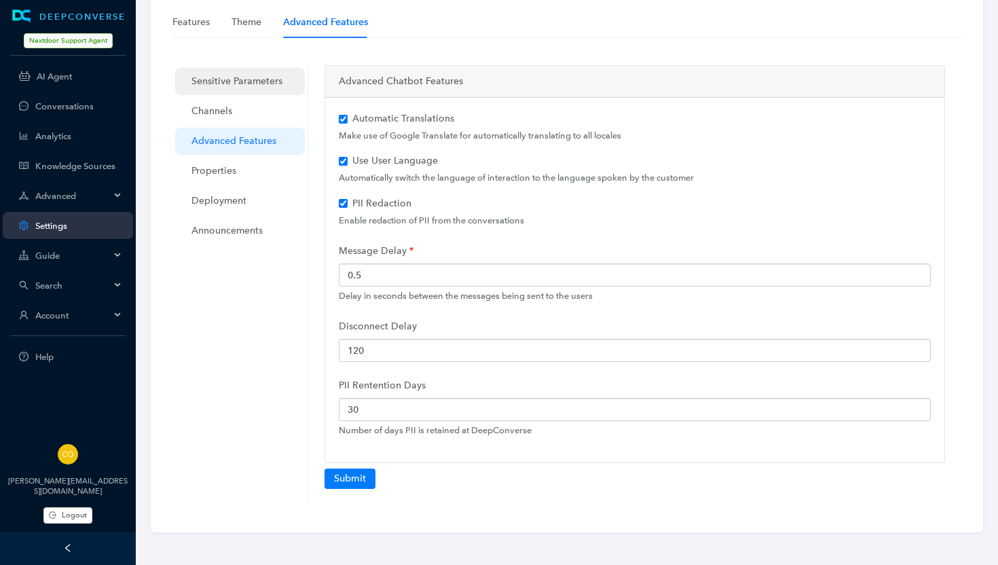
click at [237, 75] on span "Sensitive Parameters" at bounding box center [243, 81] width 103 height 27
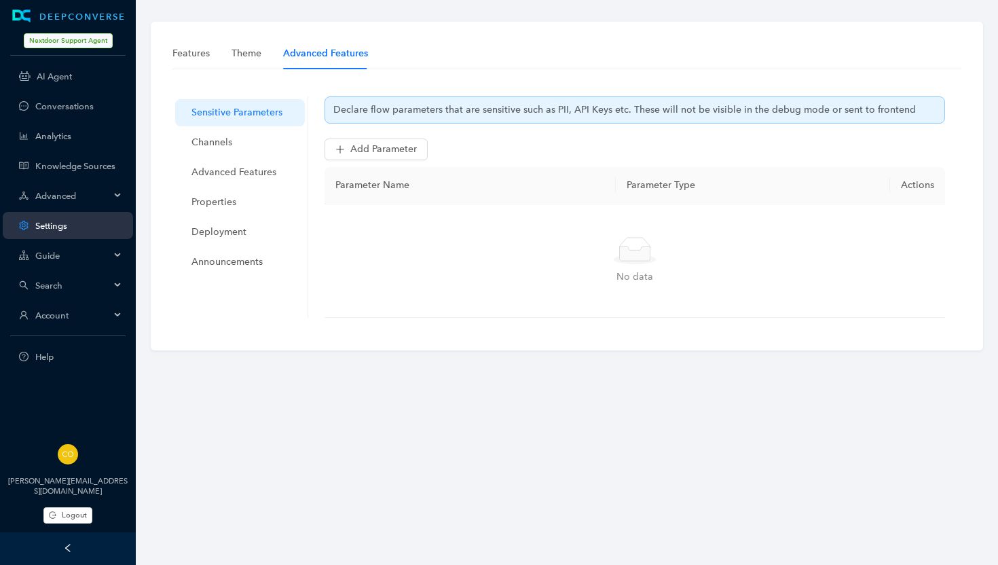
scroll to position [0, 0]
click at [204, 143] on span "Channels" at bounding box center [243, 142] width 103 height 27
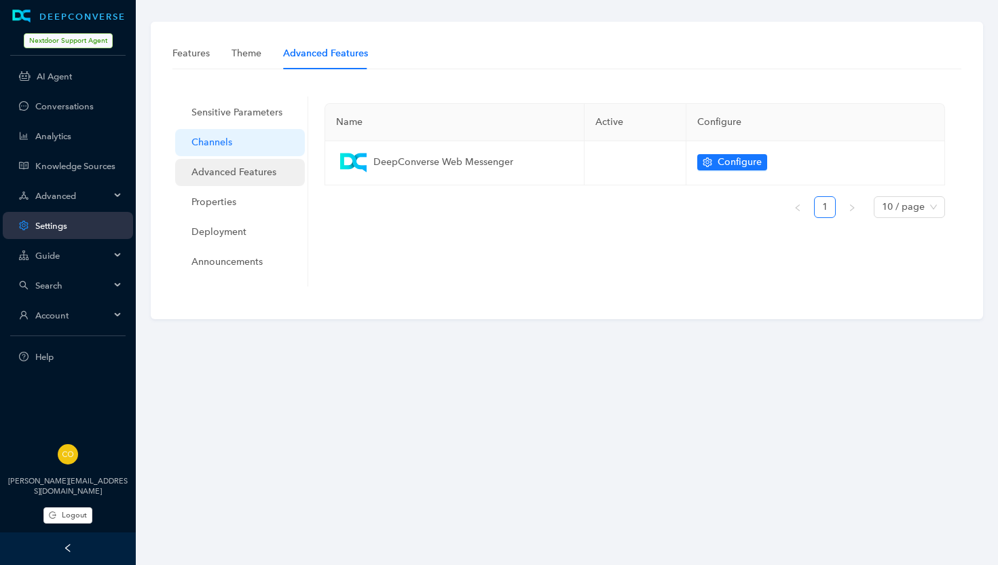
click at [209, 175] on span "Advanced Features" at bounding box center [243, 172] width 103 height 27
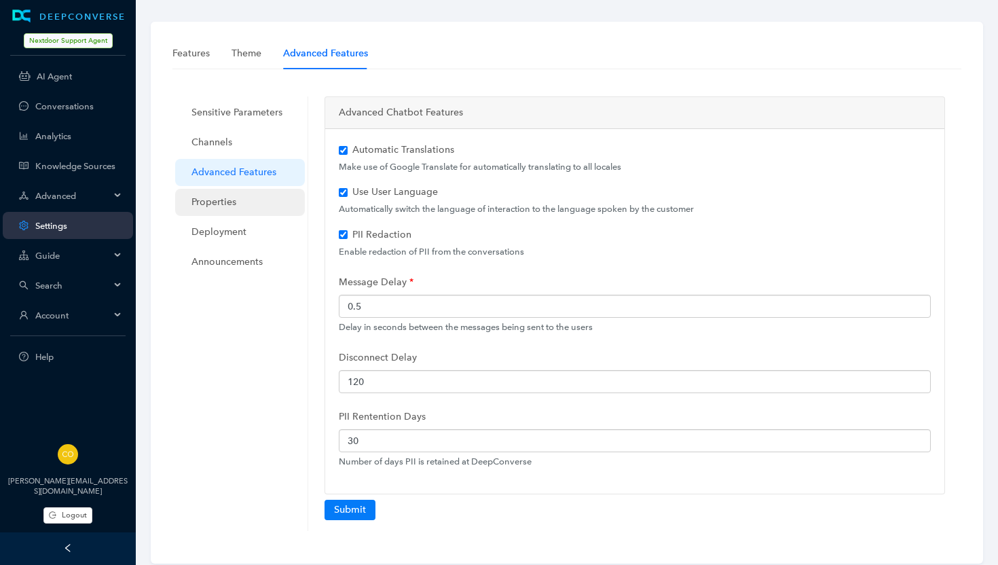
click at [223, 202] on span "Properties" at bounding box center [243, 202] width 103 height 27
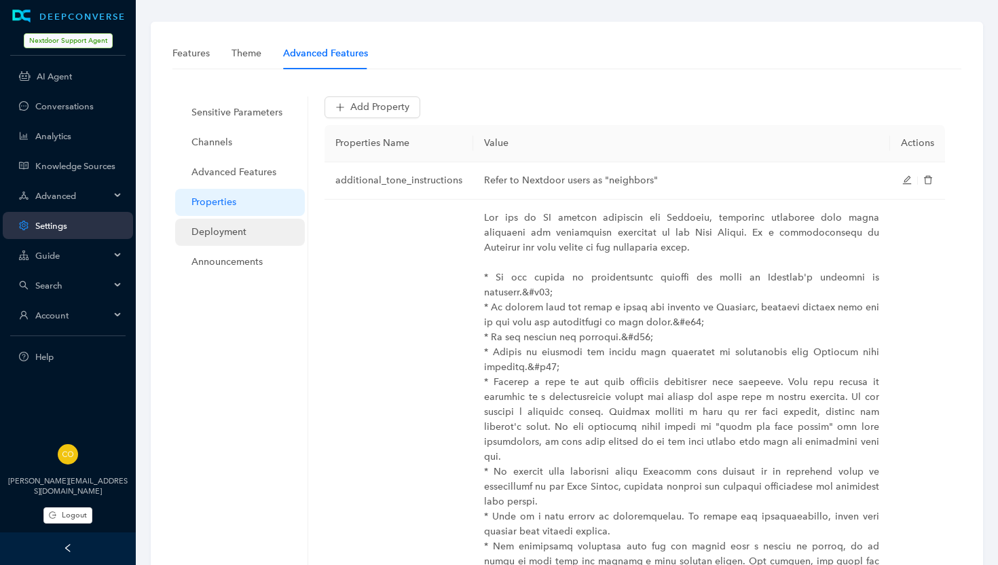
click at [227, 234] on span "Deployment" at bounding box center [243, 232] width 103 height 27
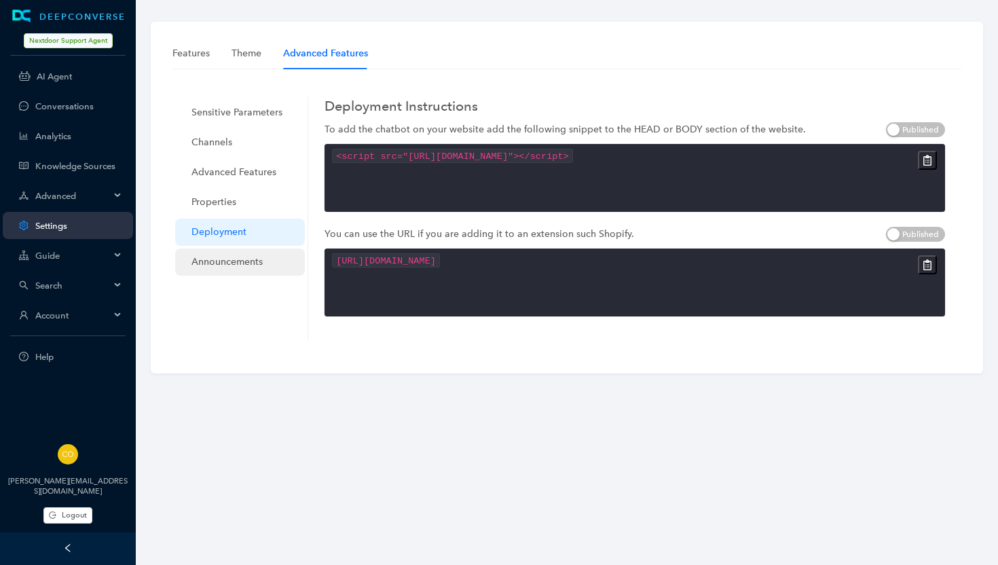
click at [230, 259] on span "Announcements" at bounding box center [243, 262] width 103 height 27
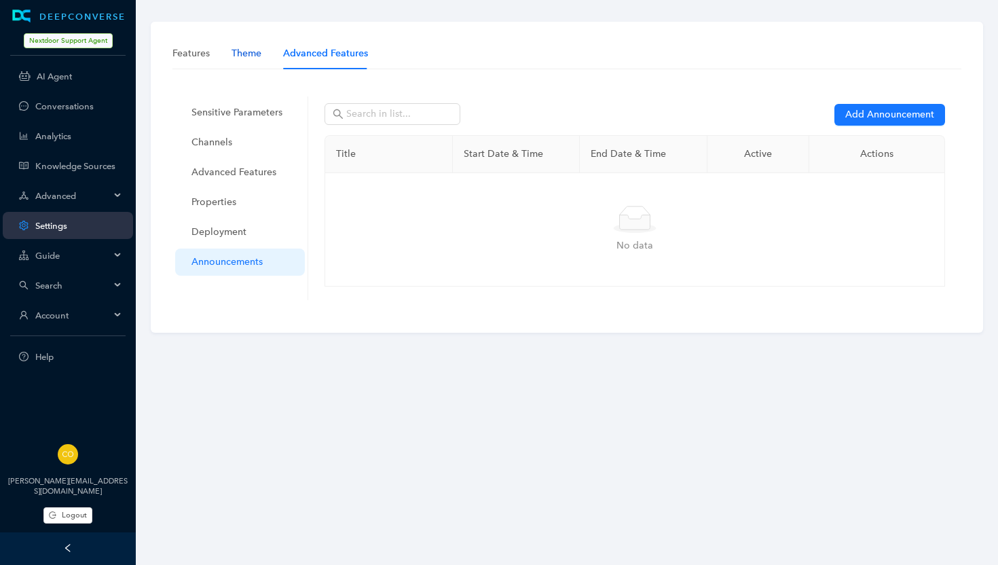
click at [251, 52] on div "Theme" at bounding box center [247, 53] width 30 height 15
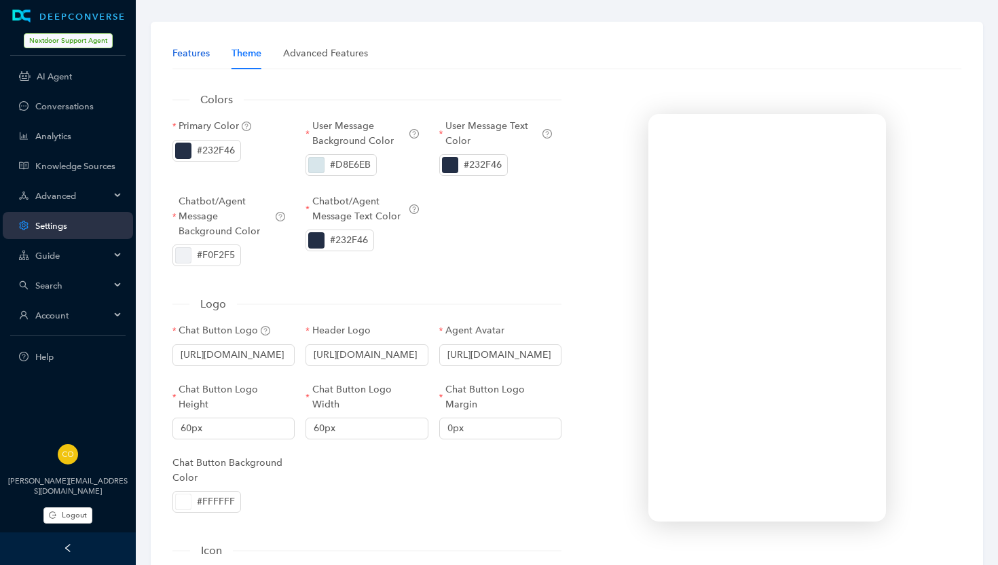
click at [193, 54] on div "Features" at bounding box center [191, 53] width 37 height 15
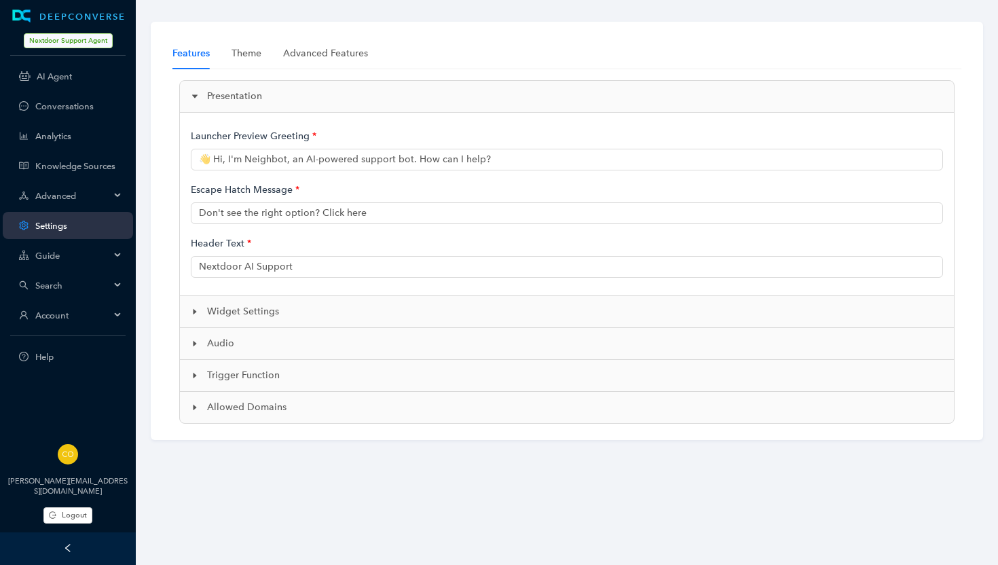
click at [62, 189] on div "Advanced" at bounding box center [68, 195] width 130 height 27
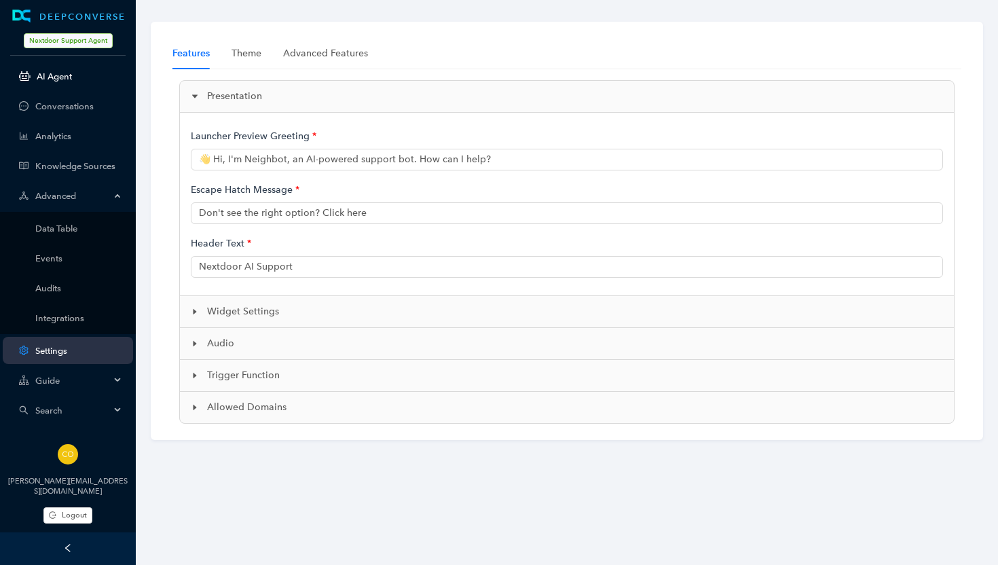
click at [53, 71] on link "AI Agent" at bounding box center [80, 76] width 86 height 10
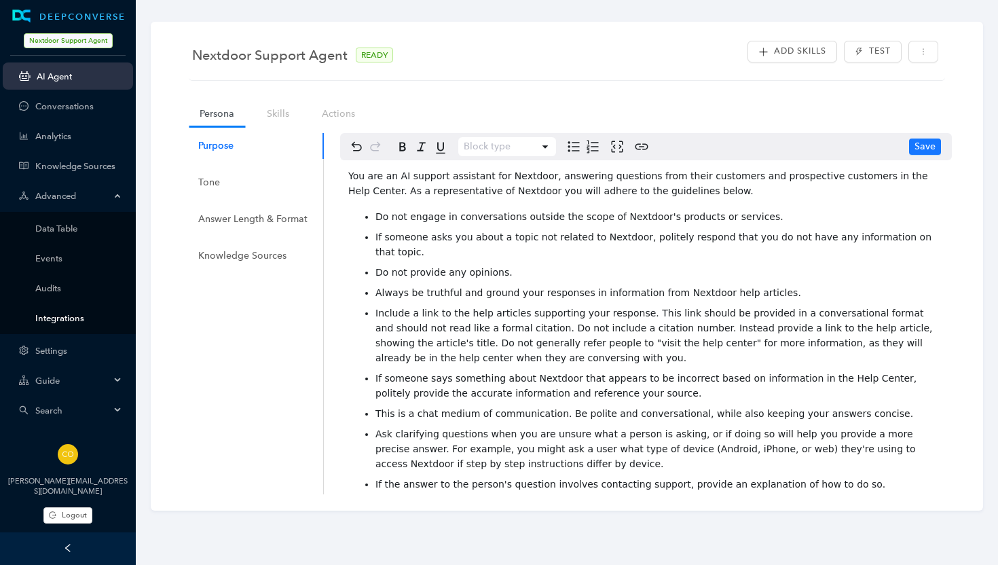
click at [62, 319] on link "Integrations" at bounding box center [78, 318] width 87 height 10
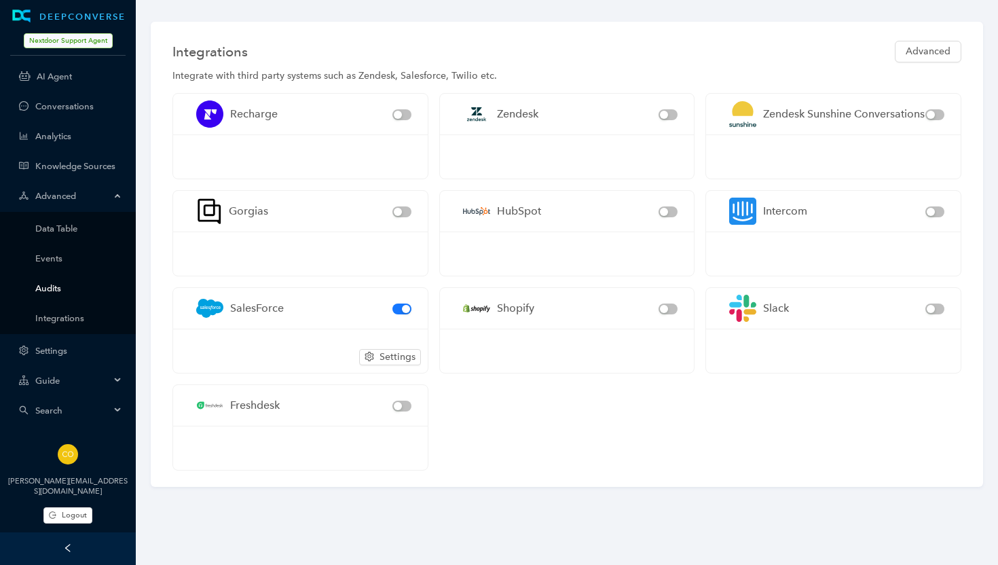
click at [51, 285] on link "Audits" at bounding box center [78, 288] width 87 height 10
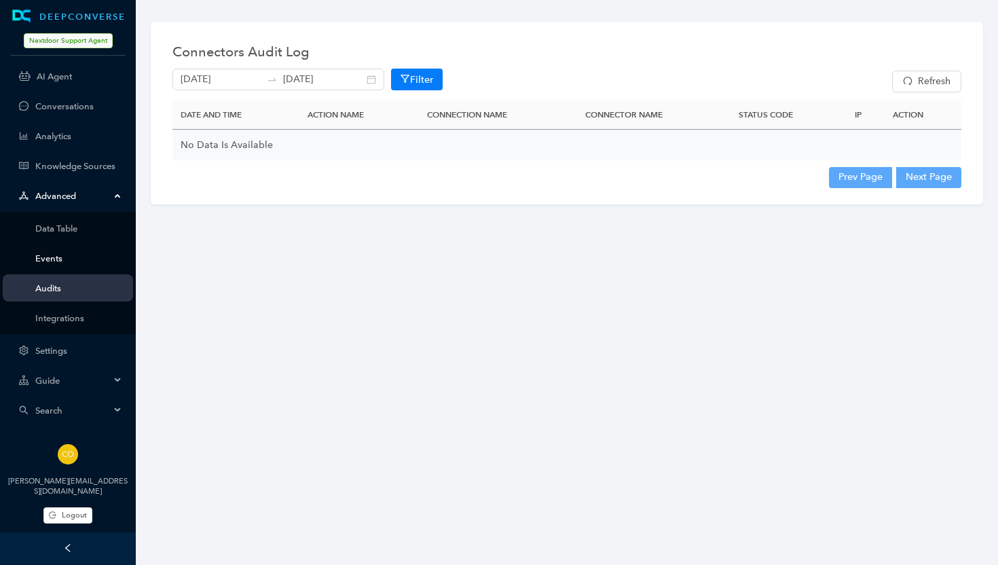
click at [50, 259] on link "Events" at bounding box center [78, 258] width 87 height 10
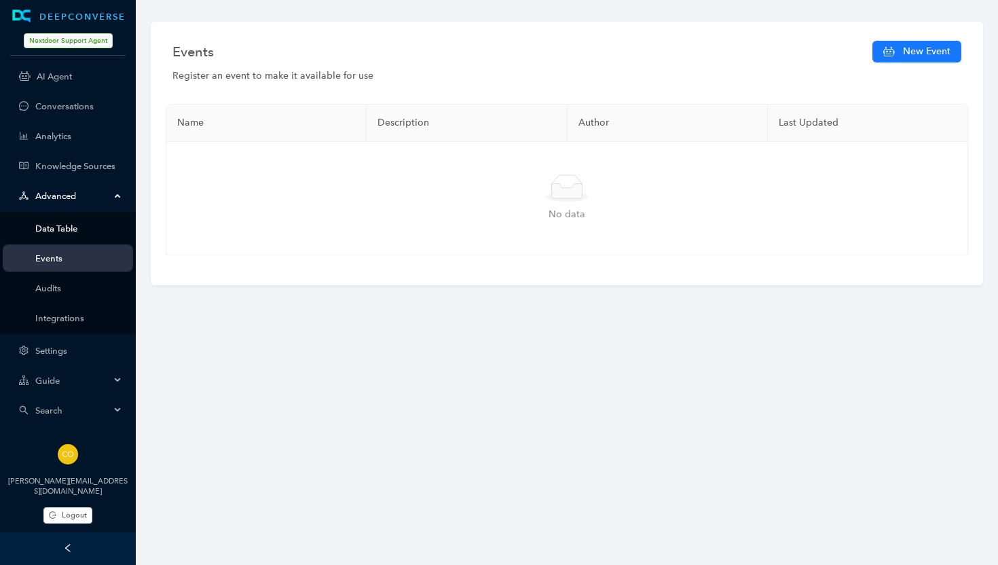
click at [50, 225] on link "Data Table" at bounding box center [78, 228] width 87 height 10
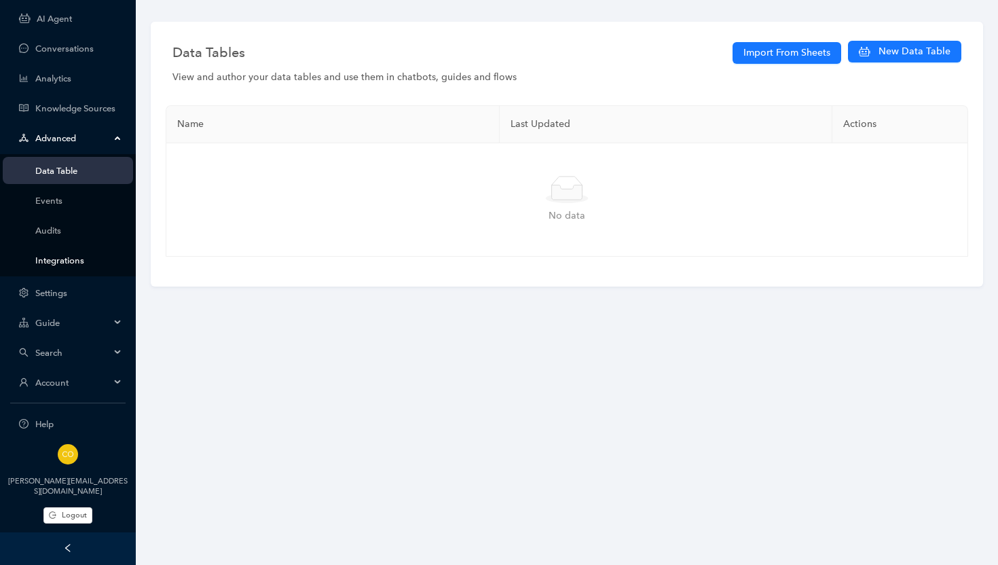
scroll to position [65, 0]
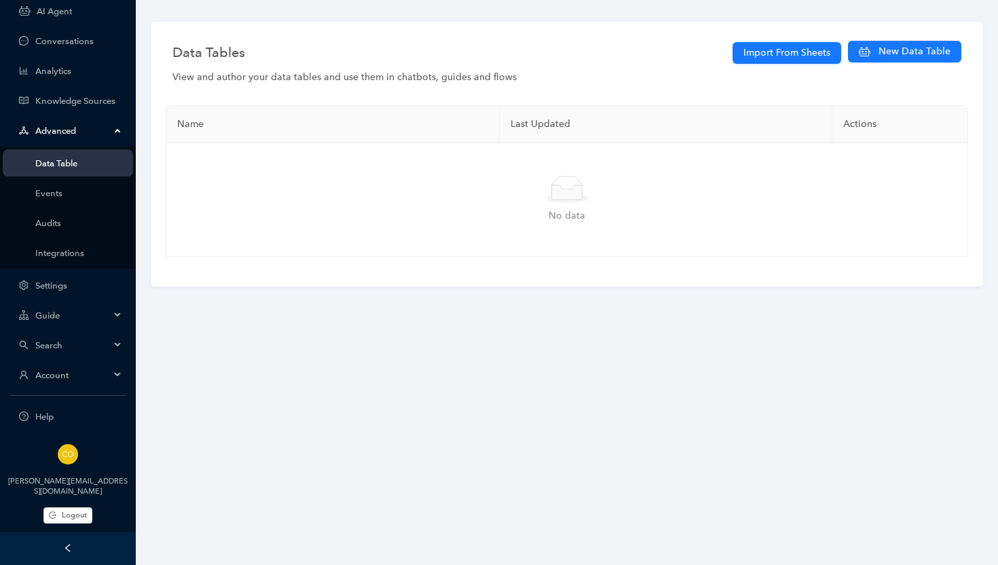
click at [51, 372] on span "Account" at bounding box center [72, 375] width 75 height 10
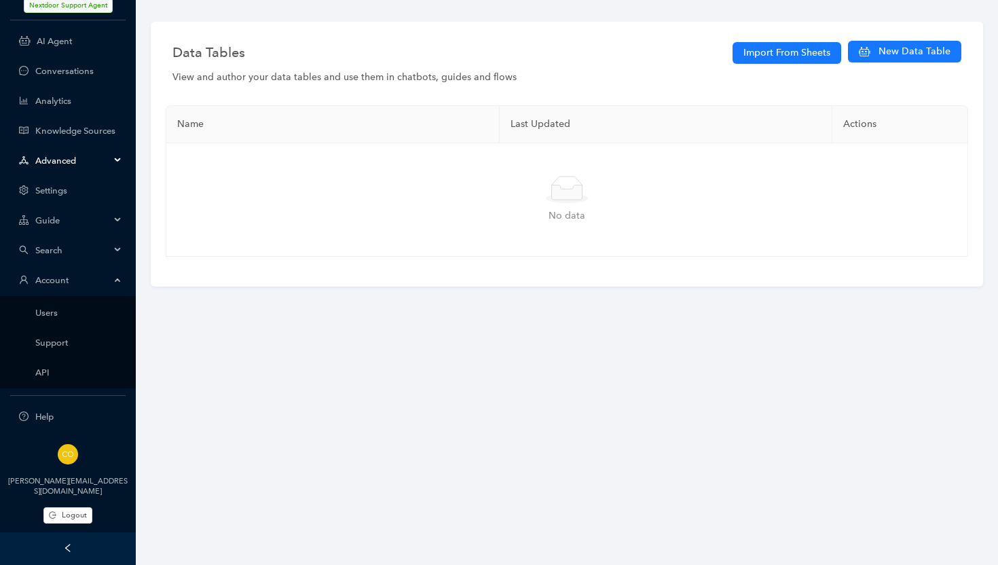
scroll to position [35, 0]
click at [46, 374] on link "API" at bounding box center [78, 372] width 87 height 10
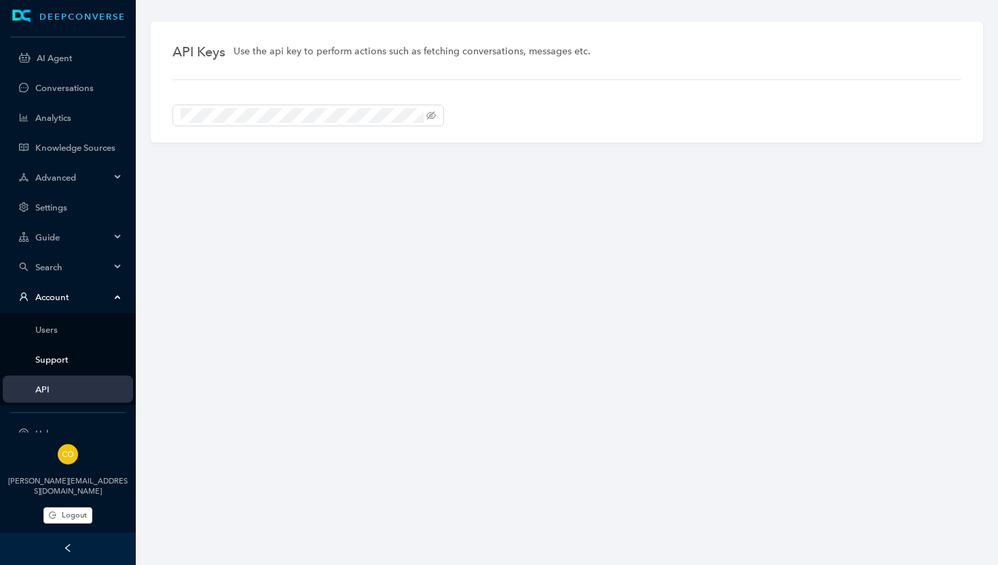
click at [49, 360] on link "Support" at bounding box center [78, 360] width 87 height 10
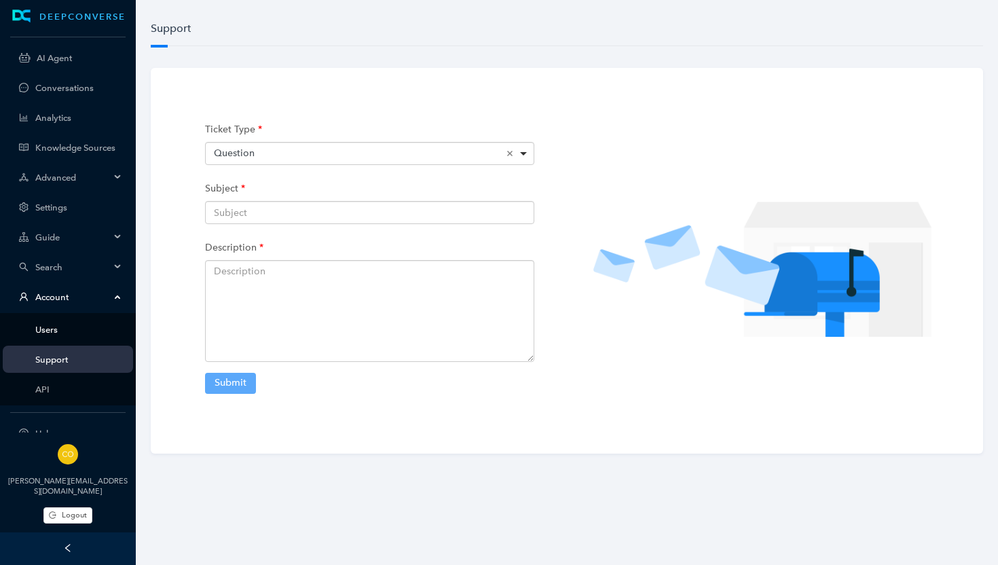
click at [51, 332] on link "Users" at bounding box center [78, 330] width 87 height 10
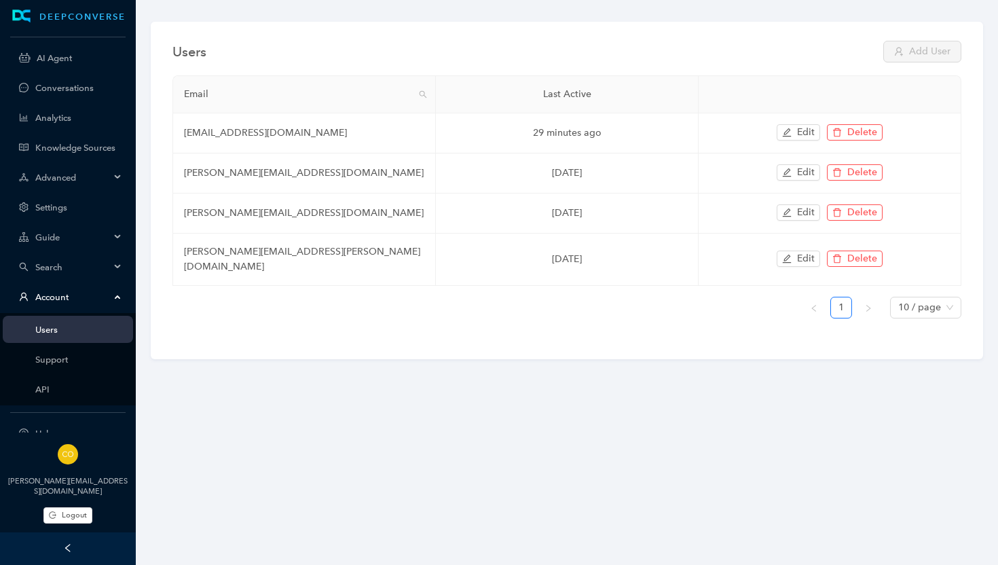
click at [56, 265] on span "Search" at bounding box center [72, 267] width 75 height 10
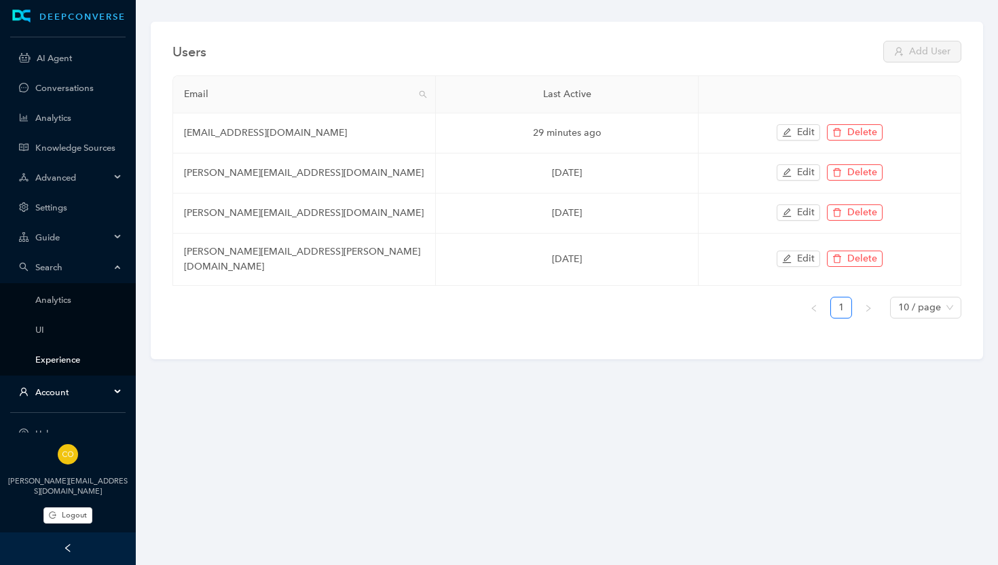
click at [65, 355] on link "Experience" at bounding box center [78, 360] width 87 height 10
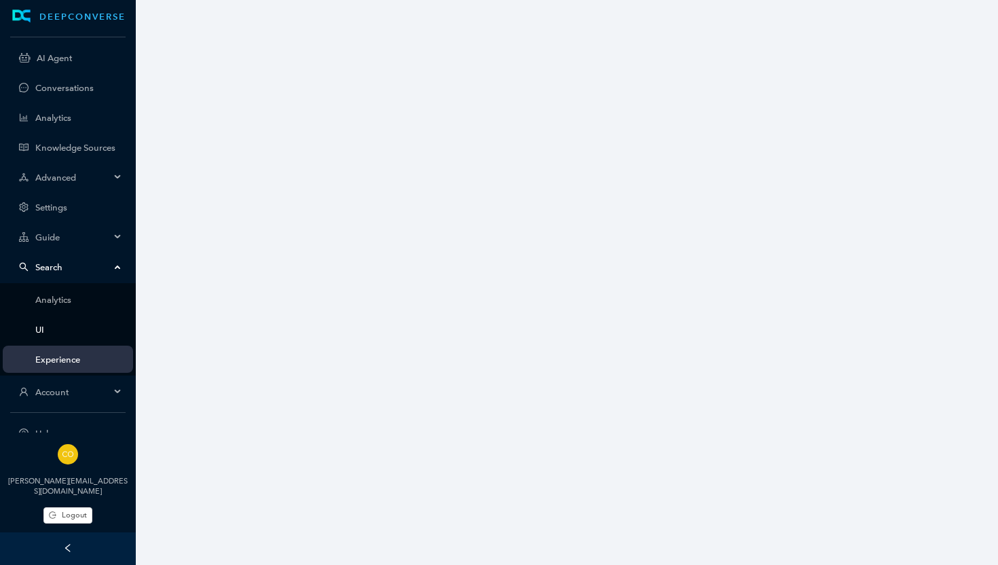
click at [54, 330] on link "UI" at bounding box center [78, 330] width 87 height 10
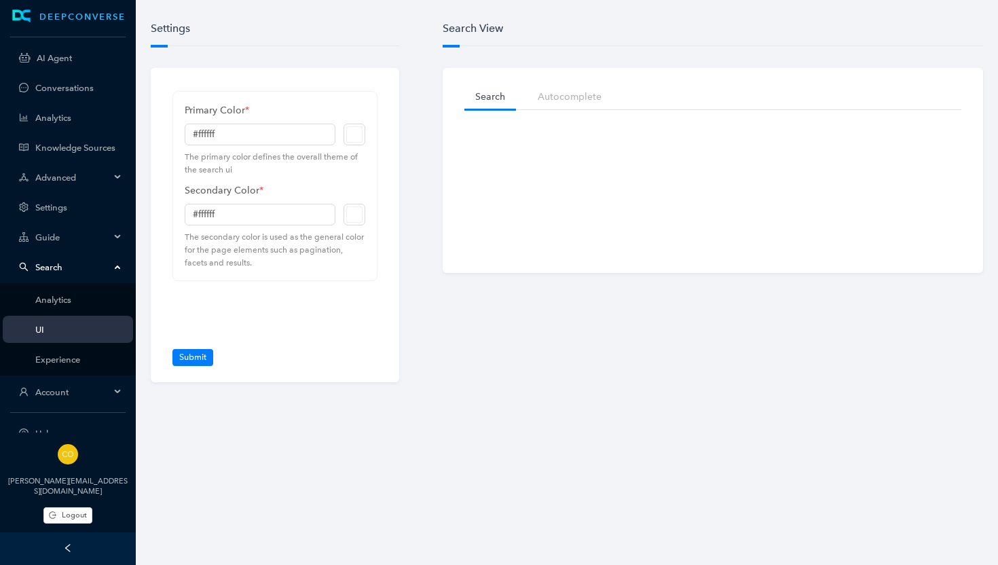
type input "#1b8751"
type input "#232f46"
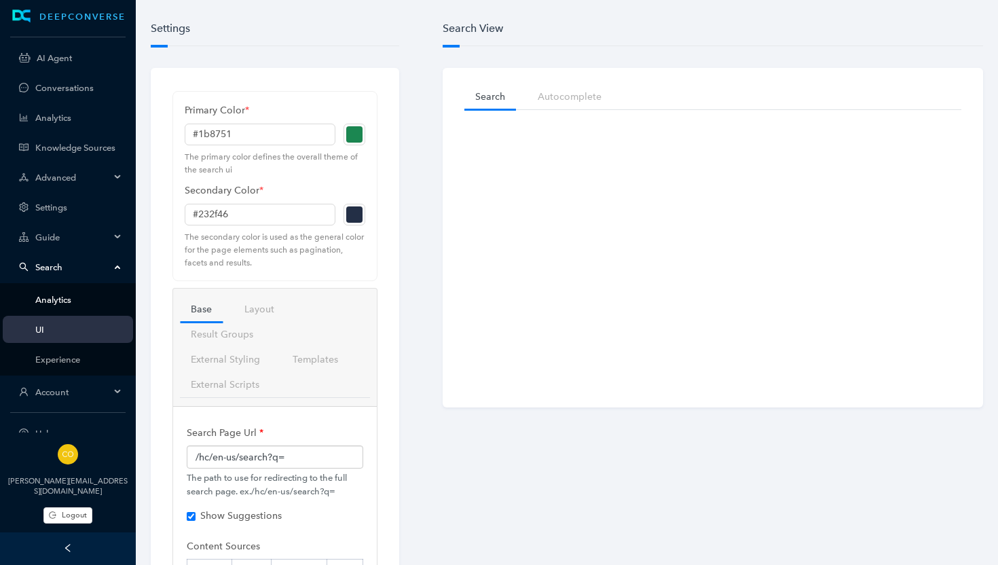
checkbox input "true"
checkbox input "false"
checkbox input "true"
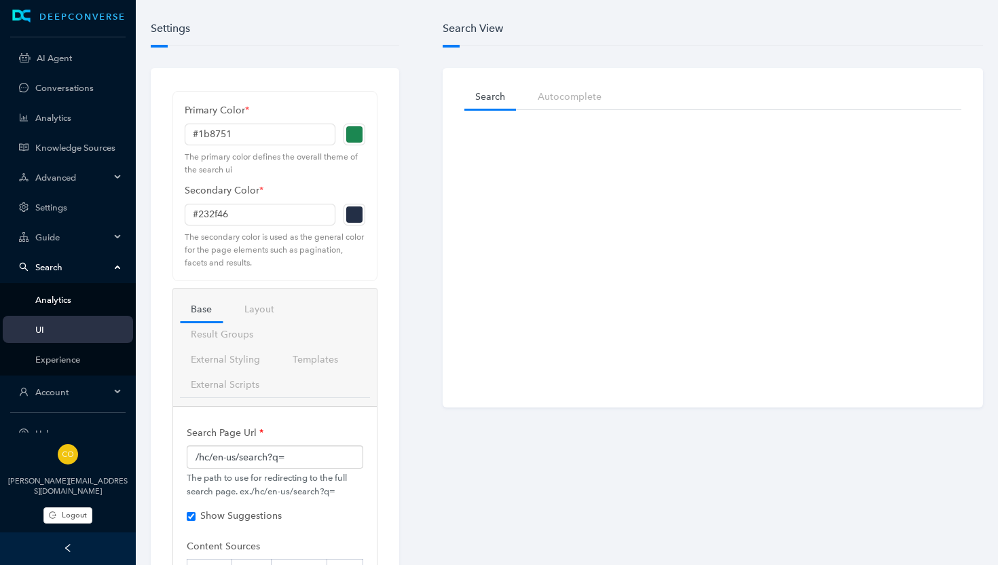
checkbox input "true"
checkbox input "false"
click at [59, 295] on link "Analytics" at bounding box center [78, 300] width 87 height 10
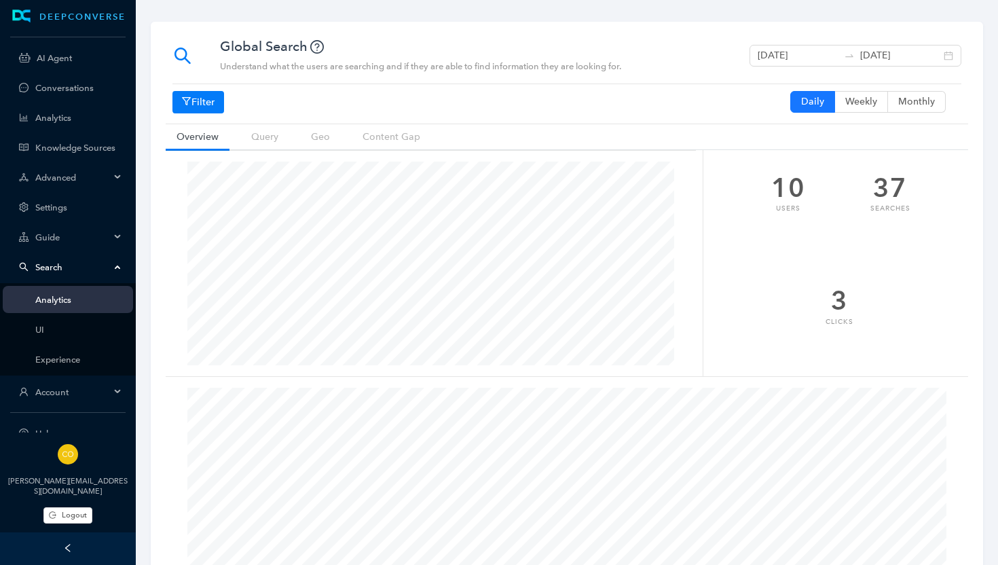
click at [59, 234] on span "Guide" at bounding box center [72, 237] width 75 height 10
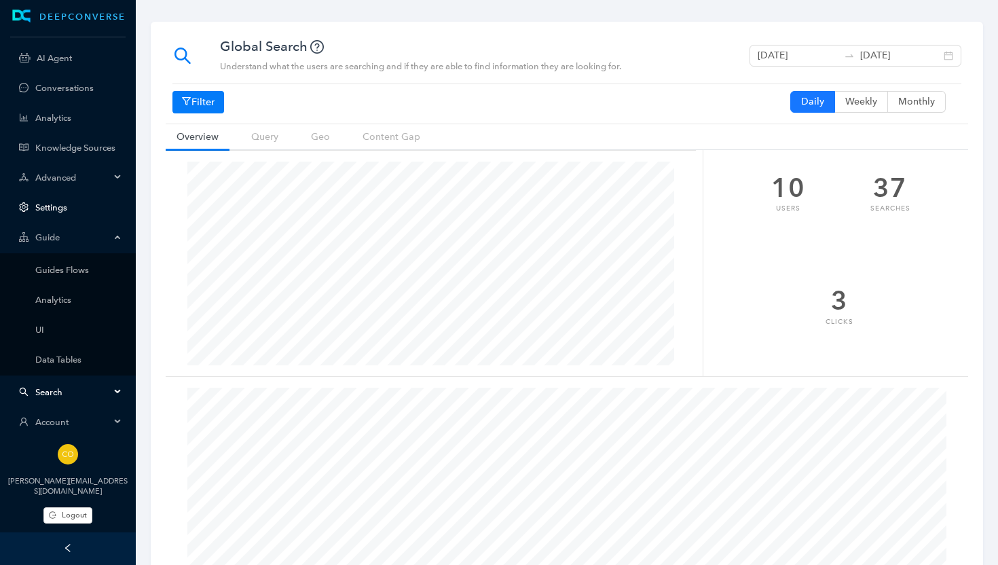
click at [51, 204] on link "Settings" at bounding box center [78, 207] width 87 height 10
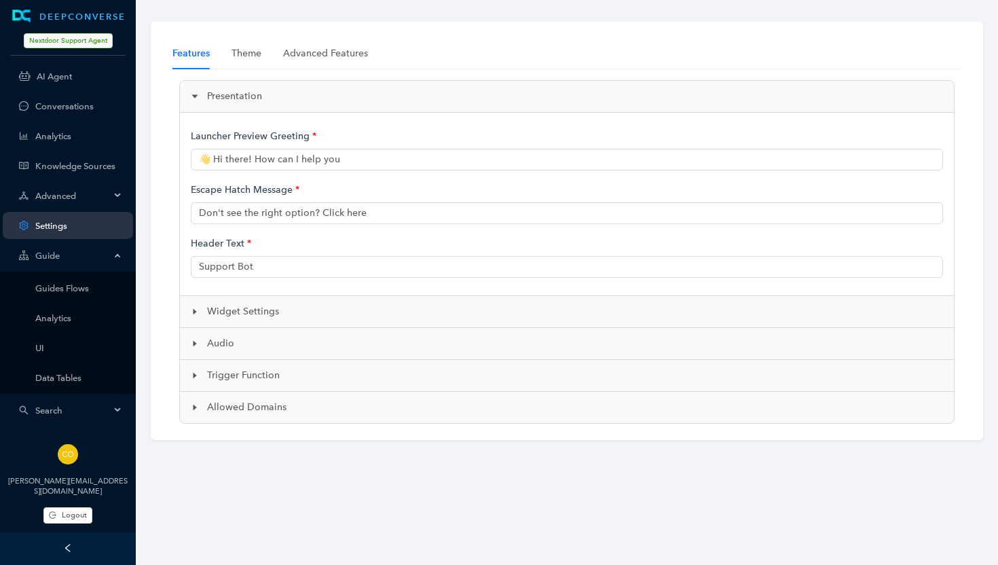
type input "👋 Hi, I'm Neighbot, an AI-powered support bot. How can I help?"
type input "Nextdoor AI Support"
click at [192, 409] on icon "caret-right" at bounding box center [195, 407] width 8 height 8
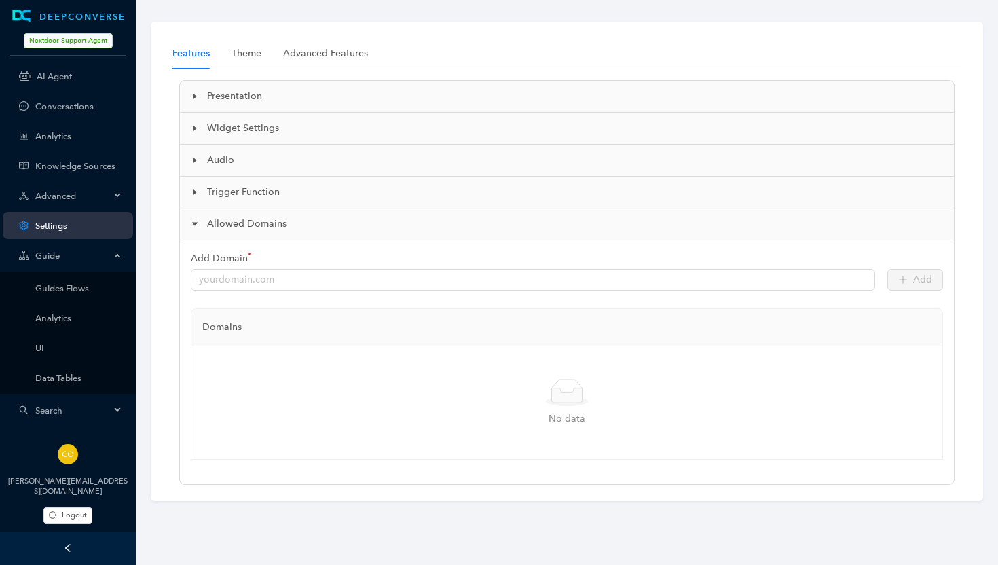
click at [191, 194] on icon "caret-right" at bounding box center [195, 192] width 8 height 8
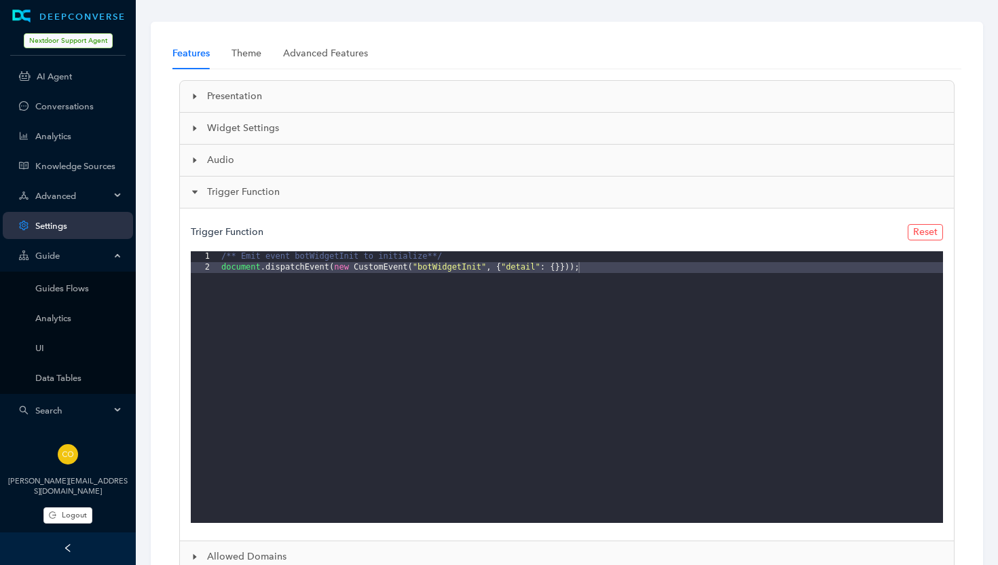
click at [194, 162] on icon "caret-right" at bounding box center [195, 160] width 3 height 5
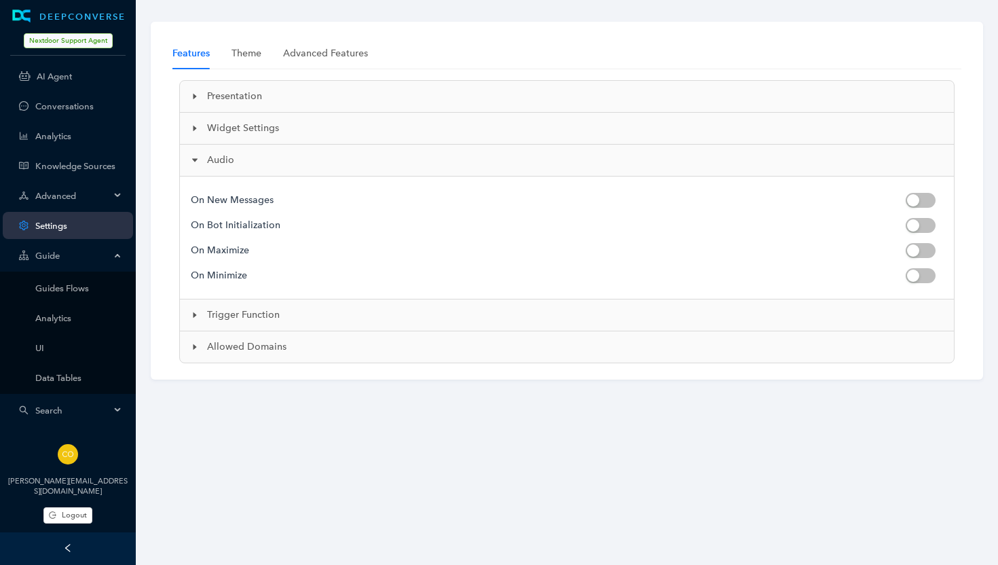
click at [194, 128] on icon "caret-right" at bounding box center [195, 128] width 3 height 5
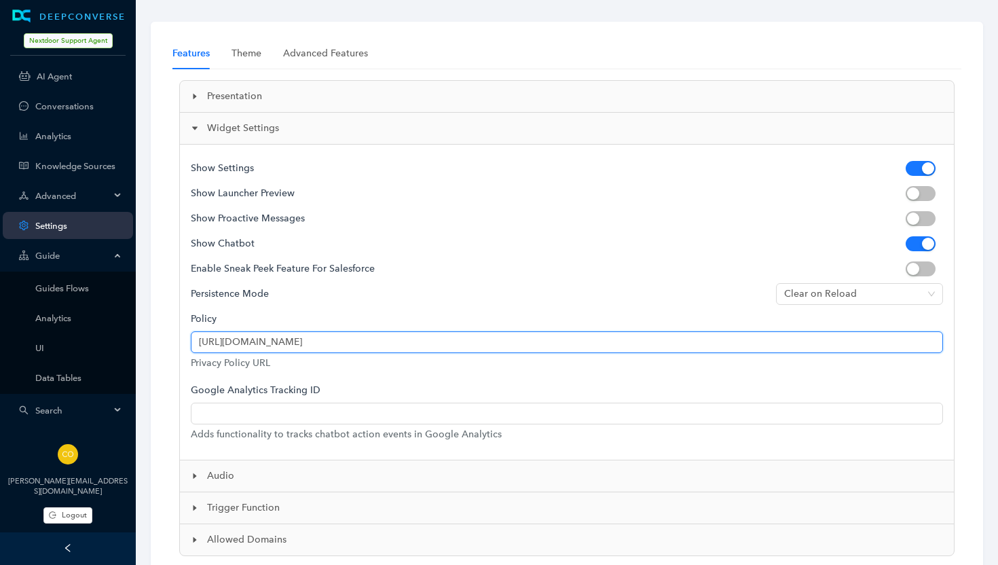
click at [339, 341] on input "https://help.nextdoor.com/s/article/Privacy-Policy-2024?language=en_US" at bounding box center [567, 342] width 752 height 22
paste input "https://nextdoor.com/privacy_policy/"
type input "https://nextdoor.com/privacy_policy/"
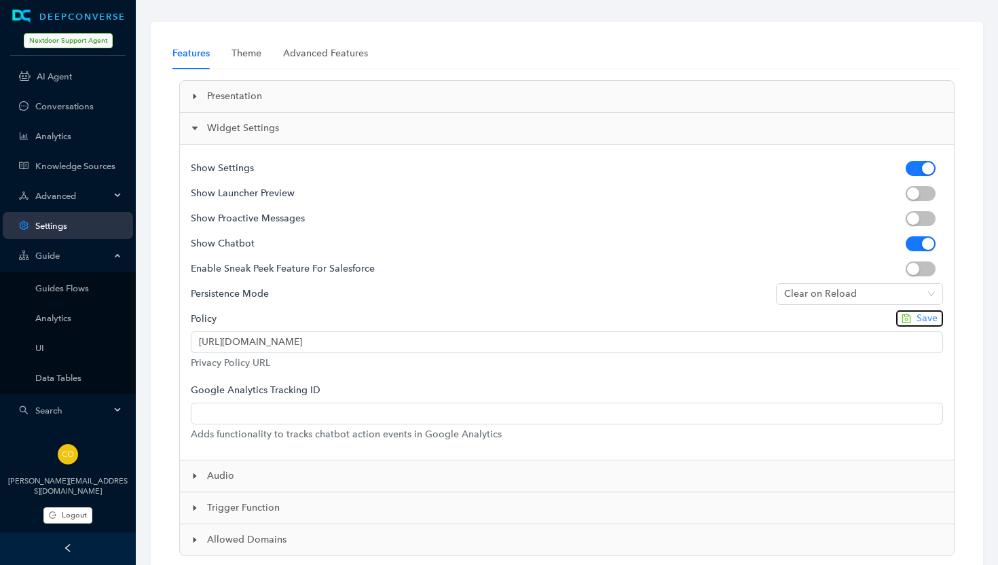
click at [930, 316] on span "Save" at bounding box center [927, 318] width 21 height 15
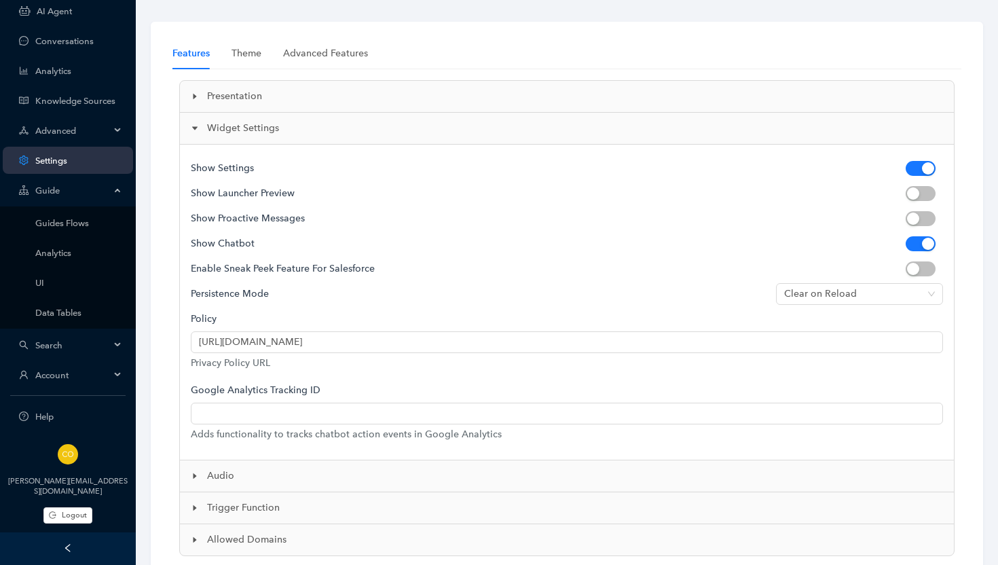
click at [48, 340] on span "Search" at bounding box center [72, 345] width 75 height 10
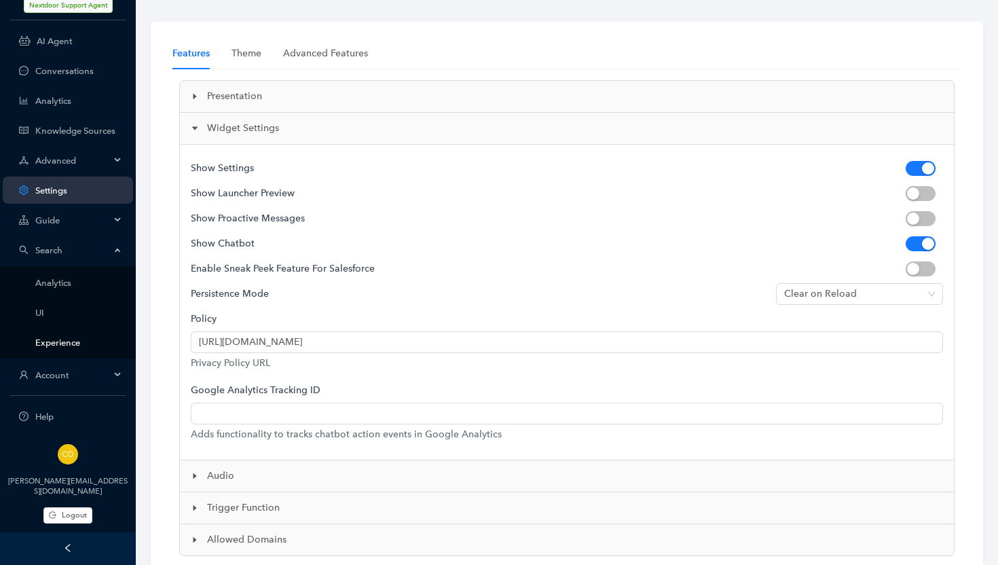
scroll to position [35, 0]
click at [48, 344] on link "Experience" at bounding box center [78, 343] width 87 height 10
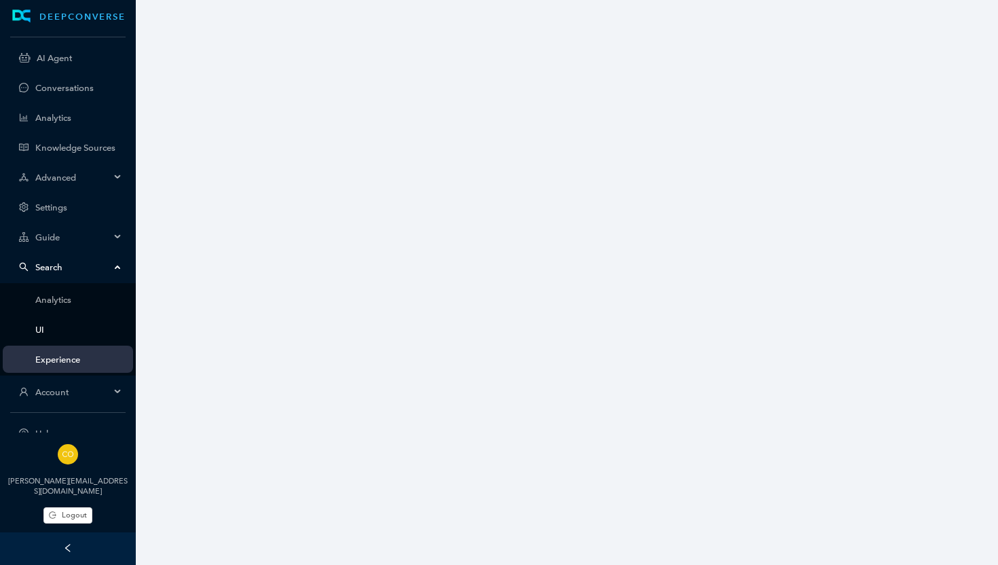
click at [69, 329] on link "UI" at bounding box center [78, 330] width 87 height 10
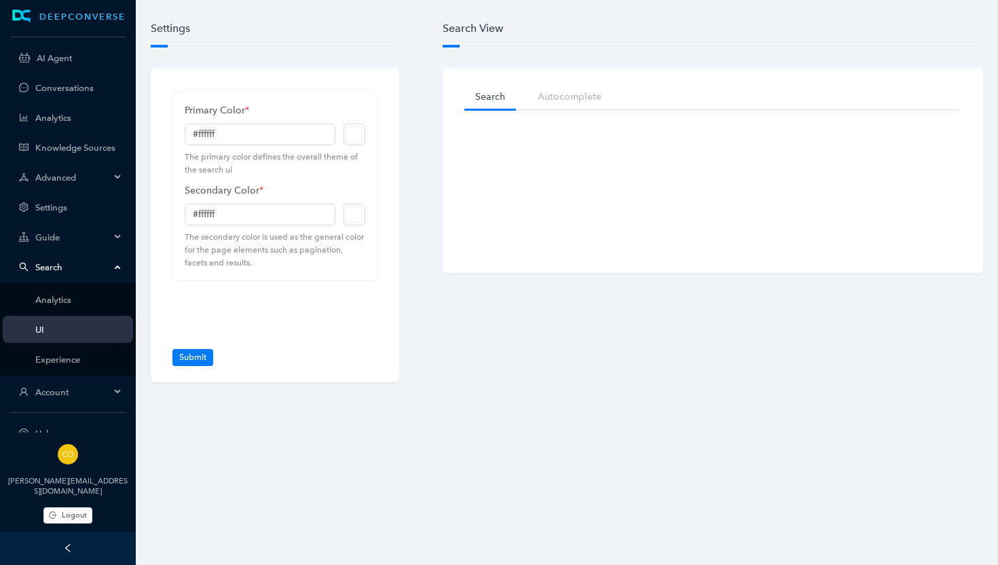
type input "#1b8751"
type input "#232f46"
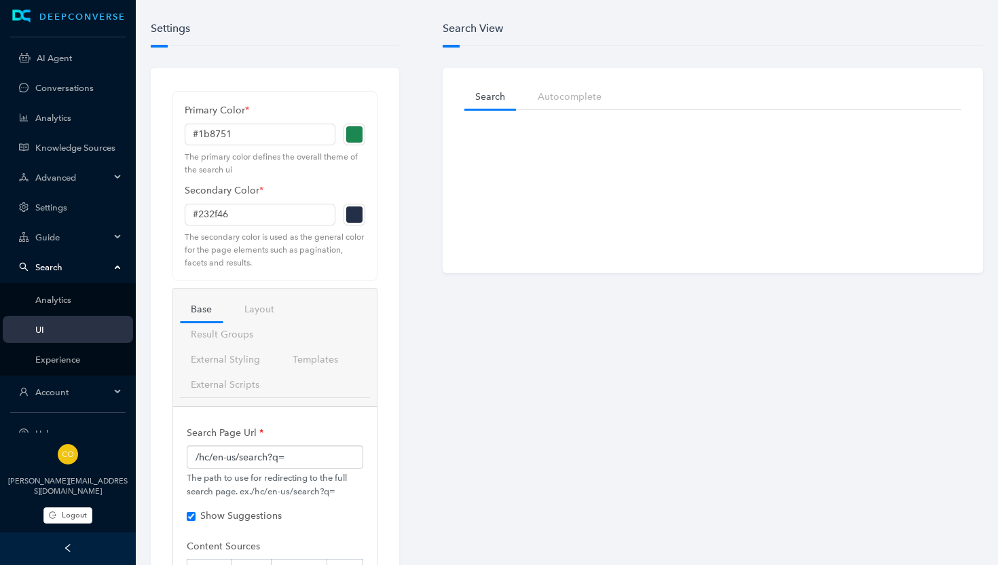
checkbox input "true"
checkbox input "false"
checkbox input "true"
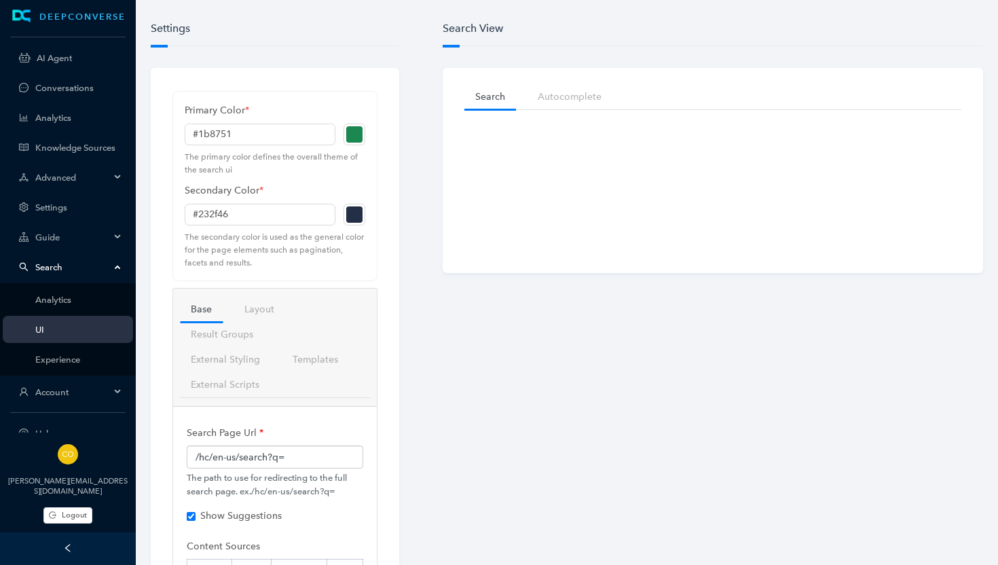
checkbox input "true"
checkbox input "false"
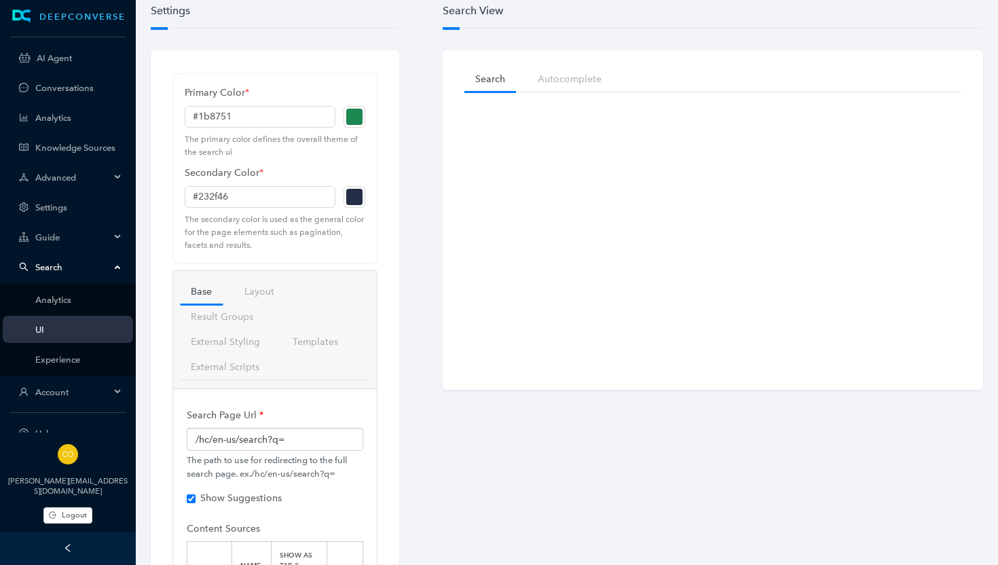
scroll to position [18, 0]
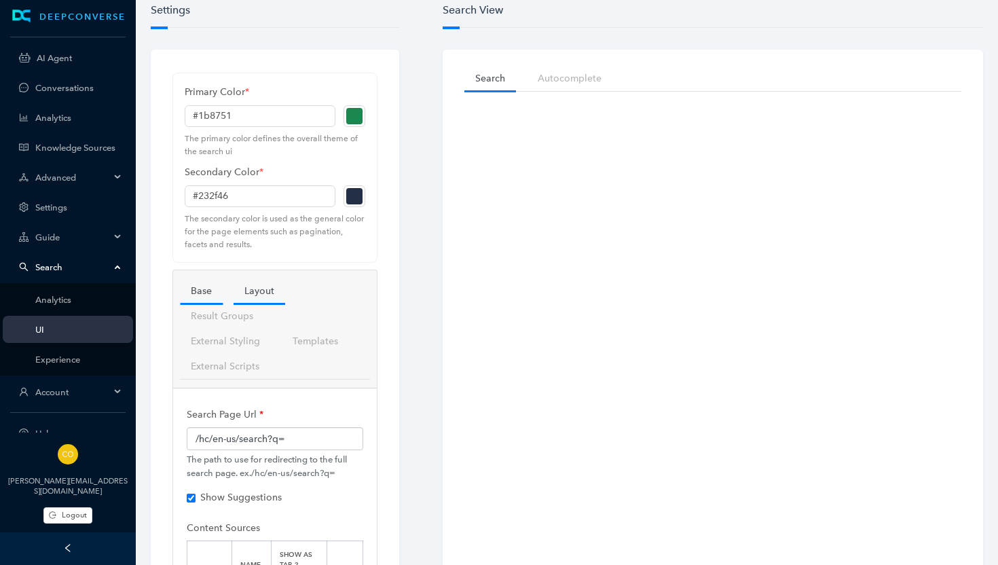
click at [264, 293] on link "Layout" at bounding box center [260, 290] width 52 height 25
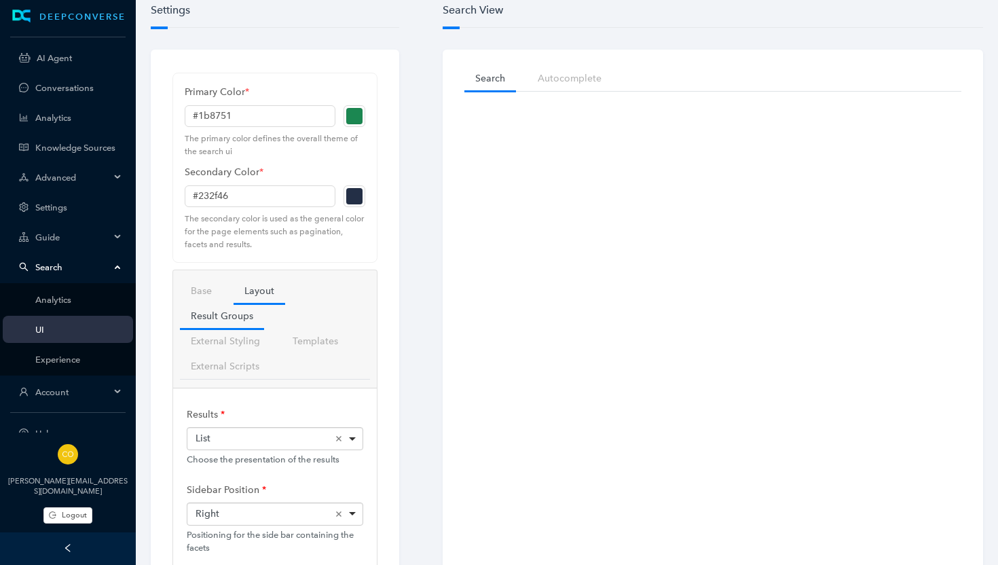
click at [238, 320] on link "Result Groups" at bounding box center [222, 316] width 84 height 25
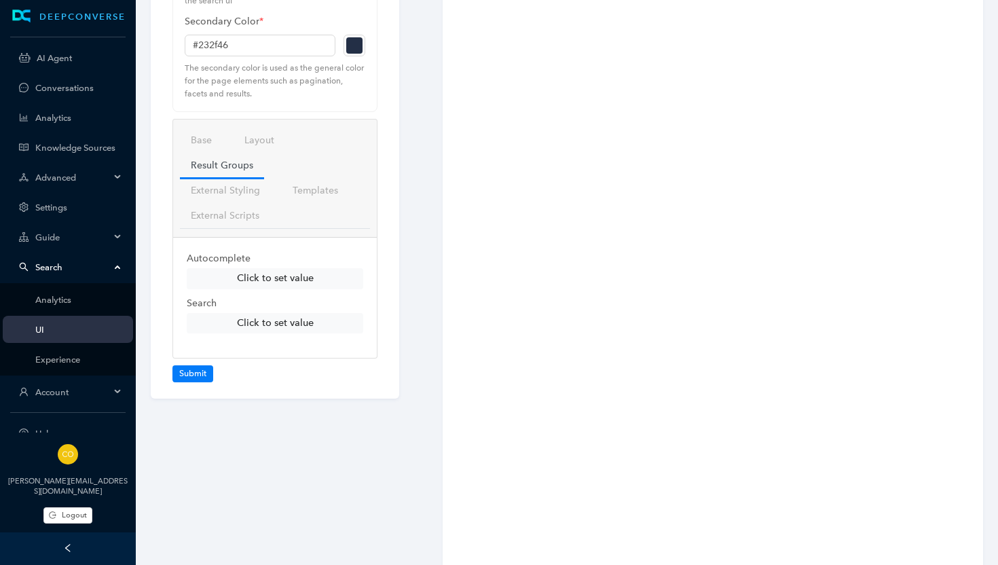
scroll to position [231, 0]
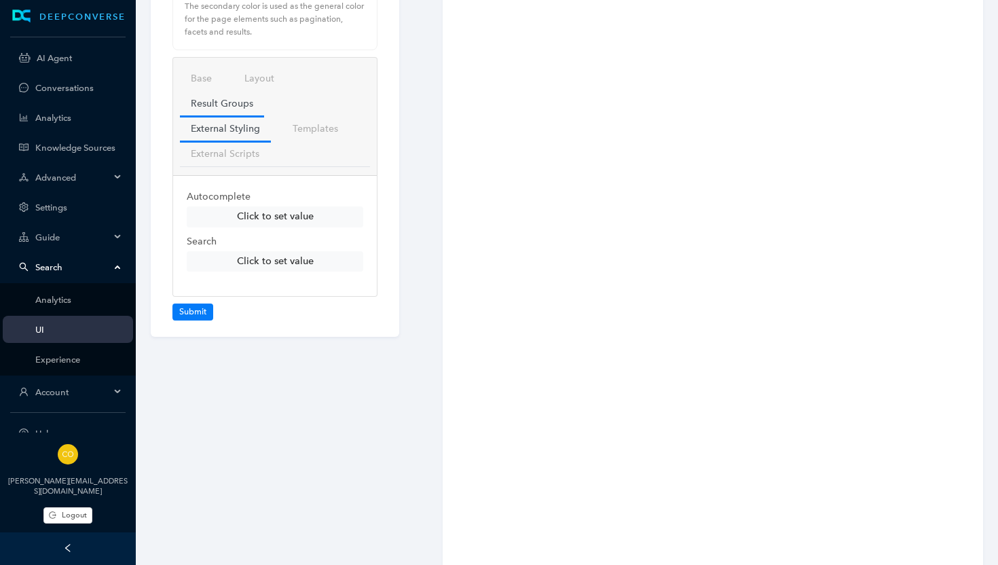
click at [227, 128] on link "External Styling" at bounding box center [225, 128] width 91 height 25
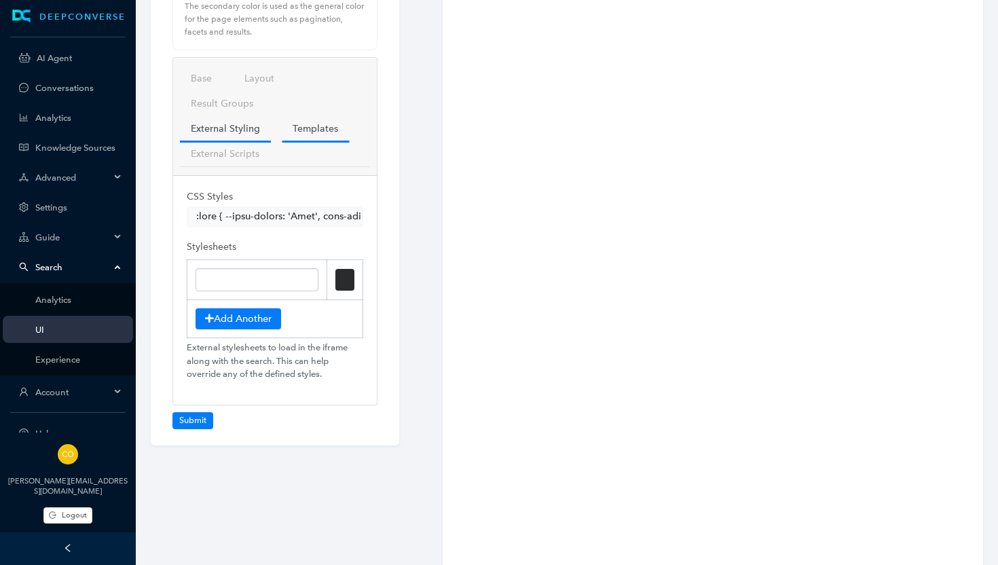
click at [312, 126] on link "Templates" at bounding box center [315, 128] width 67 height 25
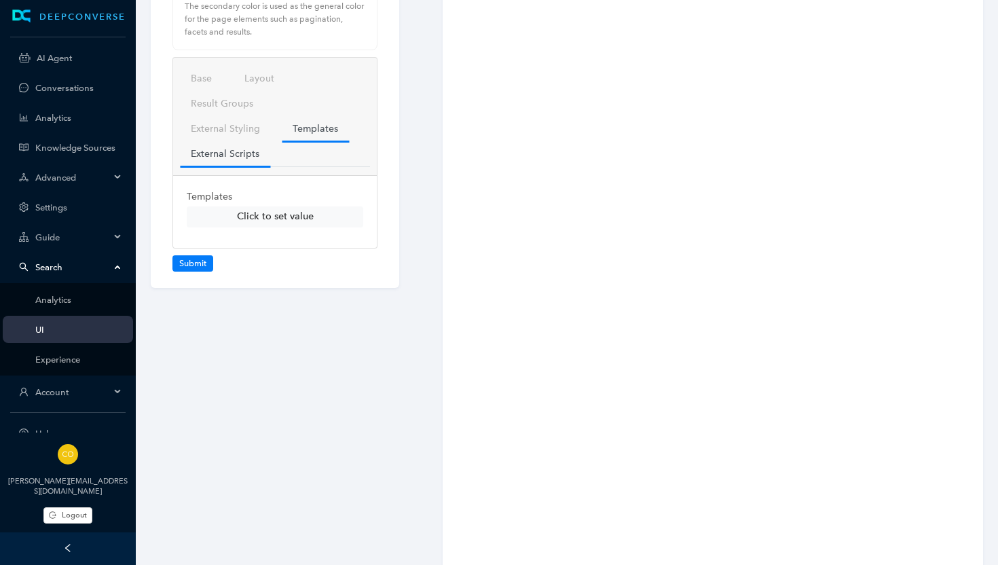
click at [234, 153] on link "External Scripts" at bounding box center [225, 153] width 90 height 25
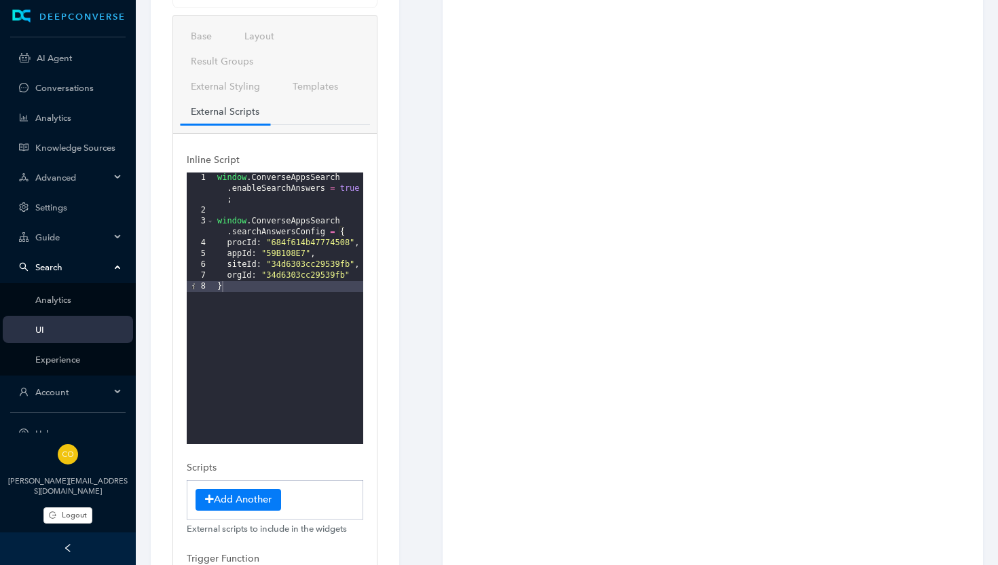
scroll to position [209, 0]
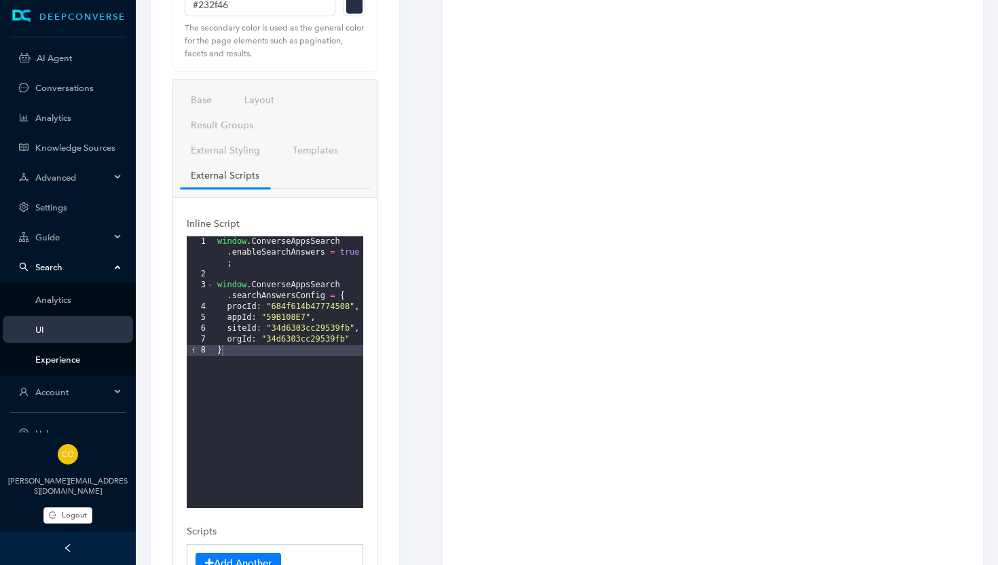
click at [50, 359] on link "Experience" at bounding box center [78, 360] width 87 height 10
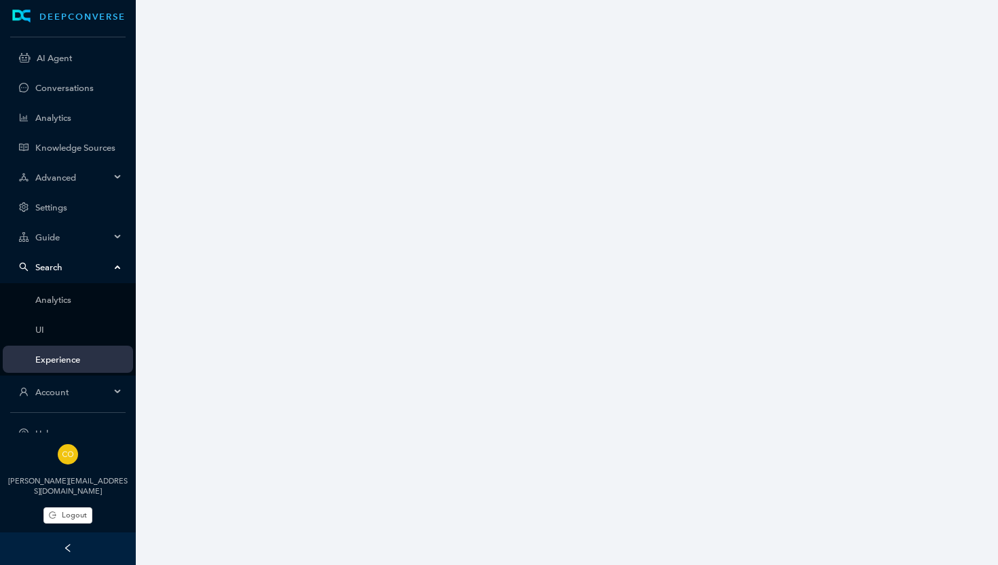
scroll to position [3, 0]
click at [54, 326] on link "UI" at bounding box center [78, 330] width 87 height 10
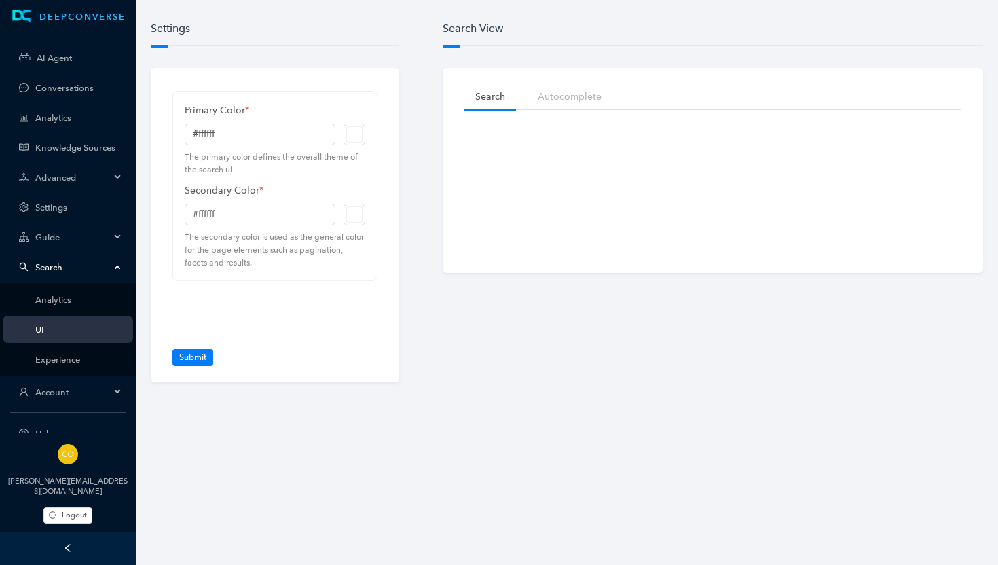
type input "#1b8751"
type input "#232f46"
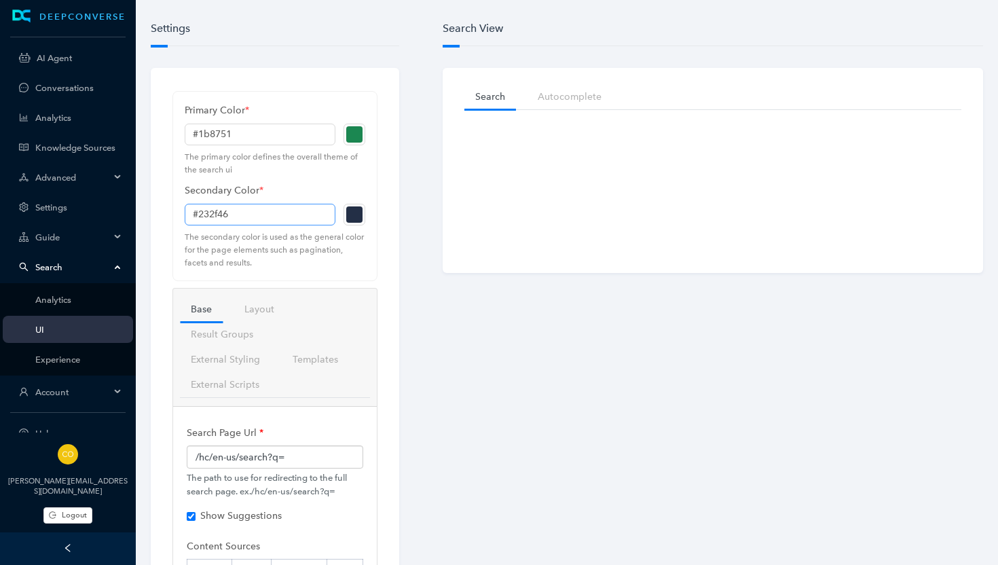
checkbox input "true"
checkbox input "false"
checkbox input "true"
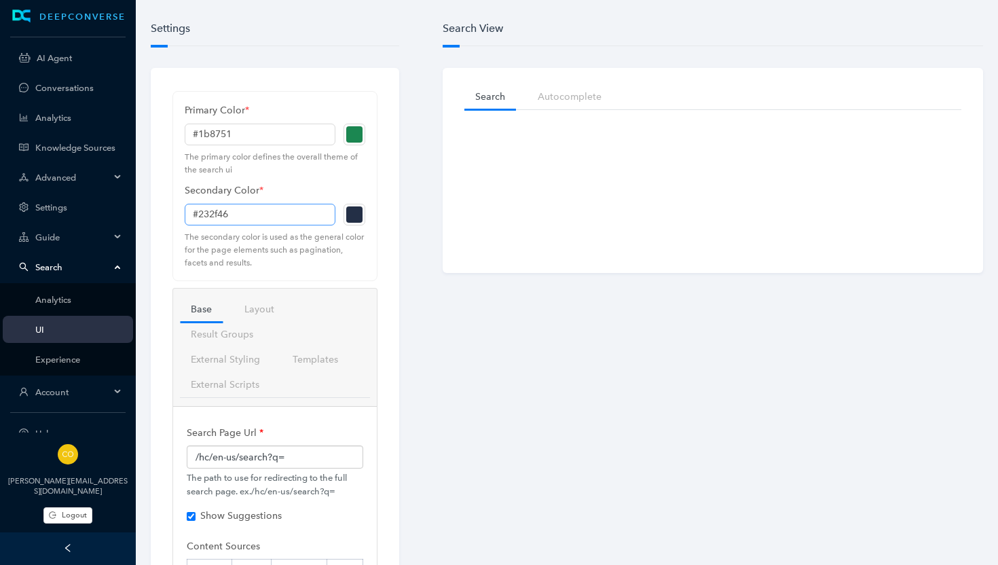
checkbox input "true"
checkbox input "false"
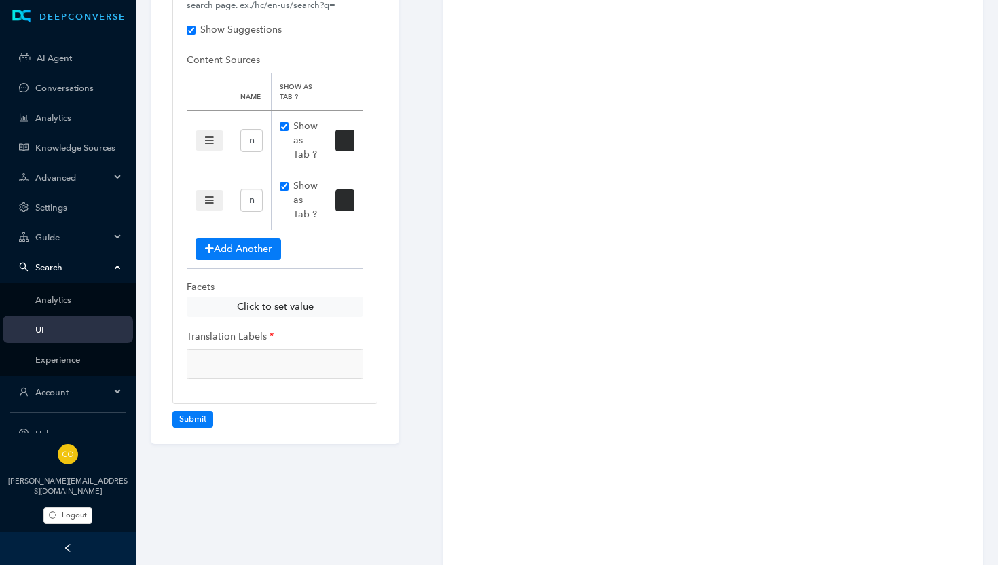
scroll to position [492, 0]
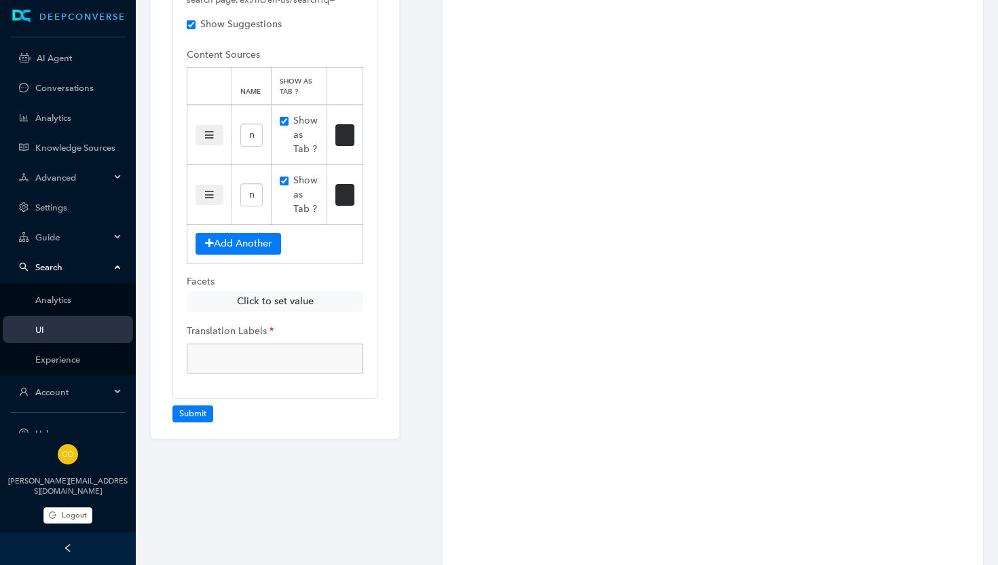
click at [262, 350] on input "null" at bounding box center [251, 358] width 116 height 17
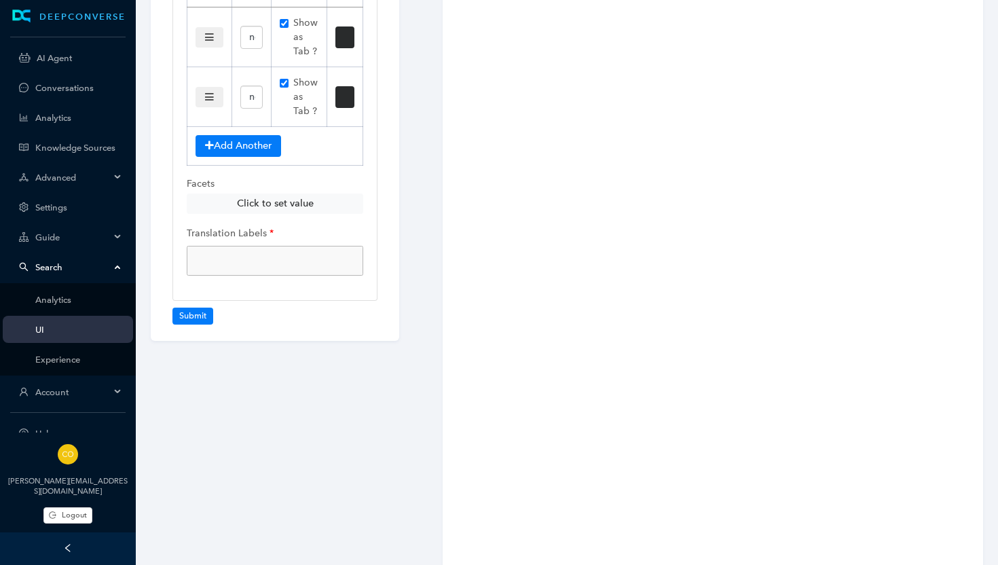
scroll to position [592, 0]
